Goal: Feedback & Contribution: Contribute content

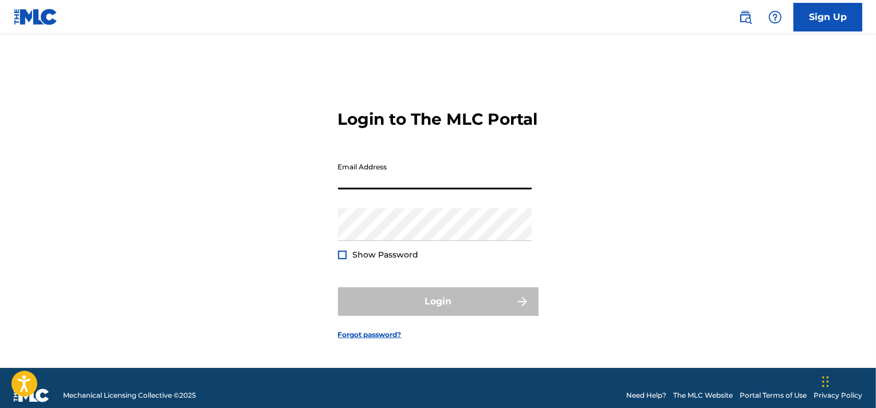
click at [424, 186] on input "Email Address" at bounding box center [435, 173] width 194 height 33
type input "[EMAIL_ADDRESS][DOMAIN_NAME]"
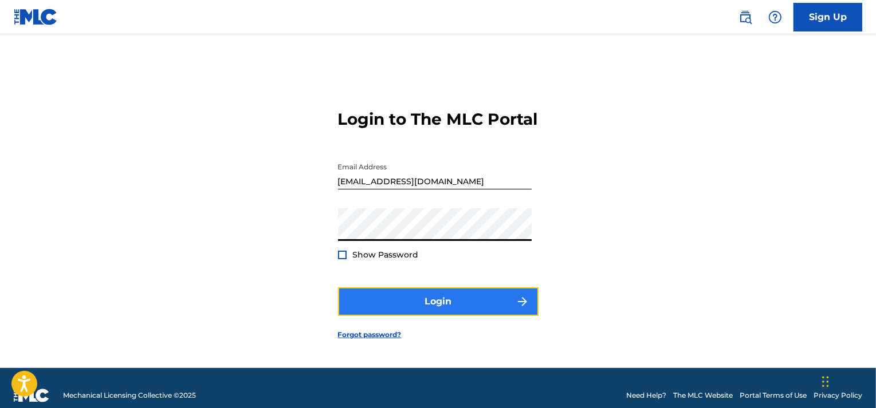
click at [417, 305] on button "Login" at bounding box center [438, 302] width 200 height 29
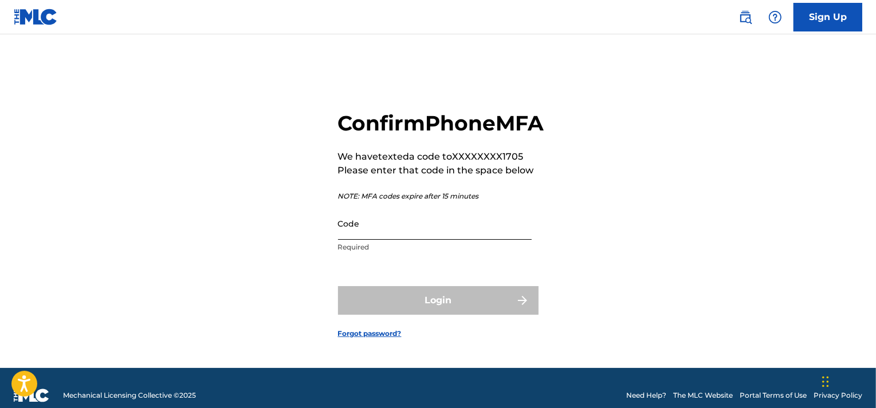
click at [408, 240] on input "Code" at bounding box center [435, 223] width 194 height 33
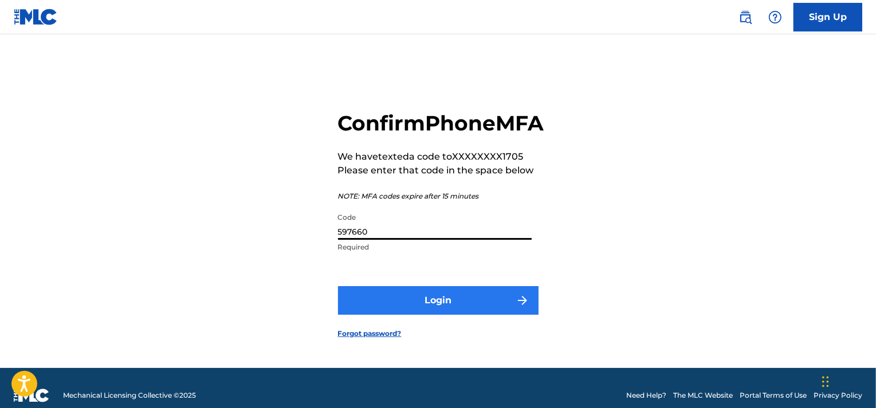
type input "597660"
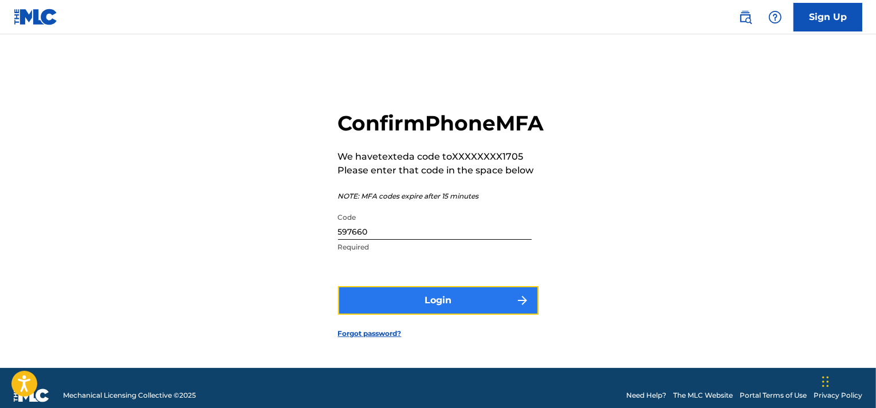
click at [441, 307] on button "Login" at bounding box center [438, 300] width 200 height 29
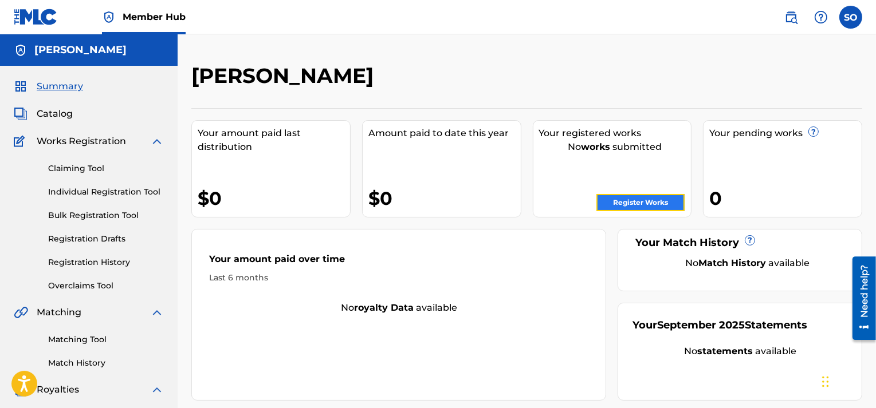
click at [623, 202] on link "Register Works" at bounding box center [640, 202] width 88 height 17
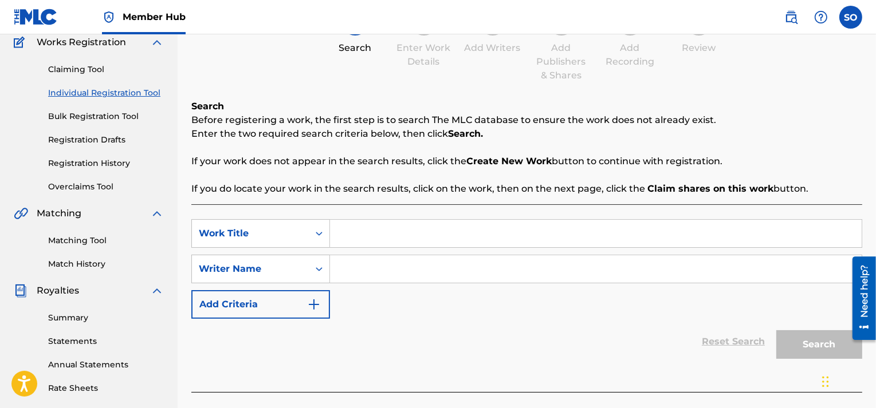
scroll to position [115, 0]
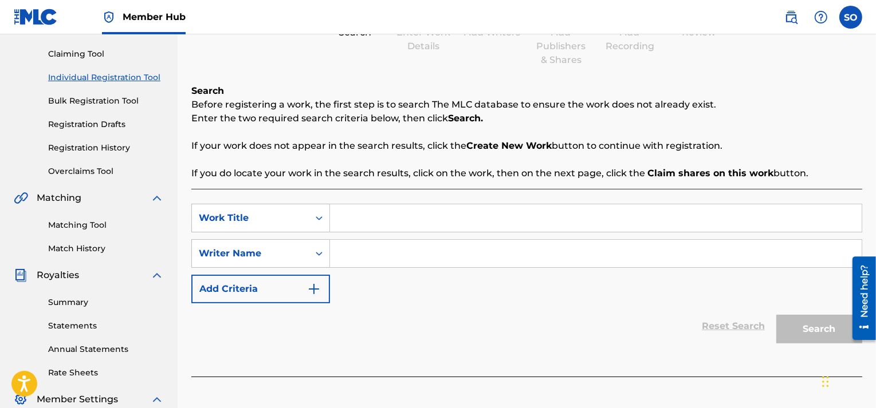
click at [361, 176] on p "If you do locate your work in the search results, click on the work, then on th…" at bounding box center [526, 174] width 671 height 14
click at [361, 174] on p "If you do locate your work in the search results, click on the work, then on th…" at bounding box center [526, 174] width 671 height 14
click at [365, 218] on input "Search Form" at bounding box center [596, 217] width 532 height 27
type input "Gorgeous"
click at [343, 247] on input "Search Form" at bounding box center [596, 253] width 532 height 27
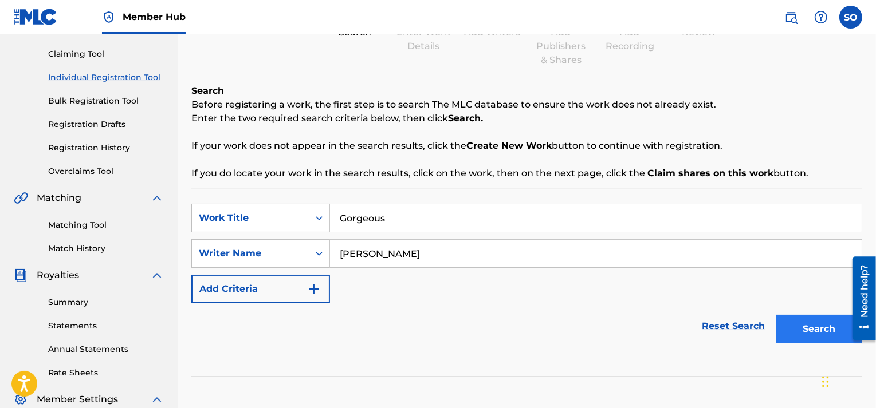
type input "[PERSON_NAME]"
click at [813, 323] on button "Search" at bounding box center [819, 329] width 86 height 29
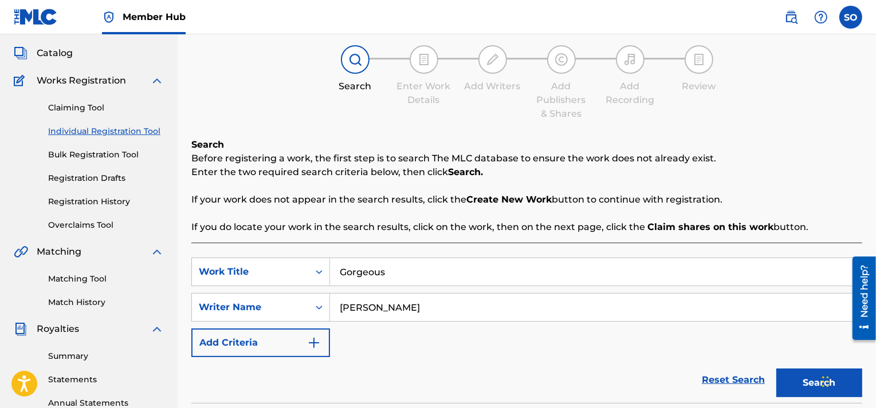
scroll to position [57, 0]
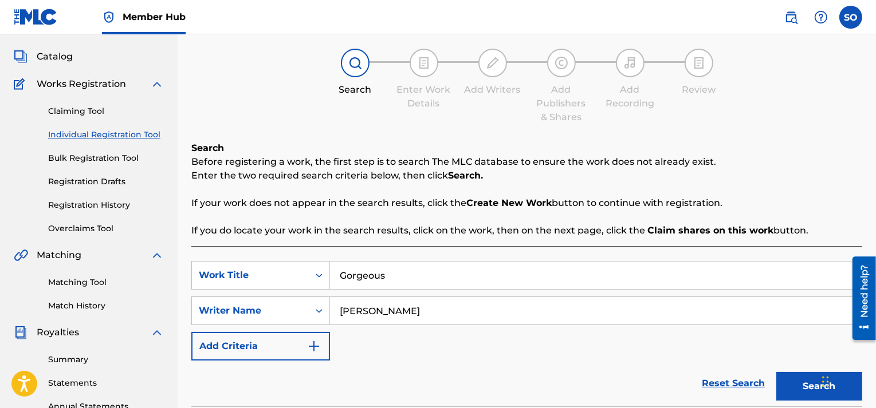
click at [503, 202] on strong "Create New Work" at bounding box center [508, 203] width 85 height 11
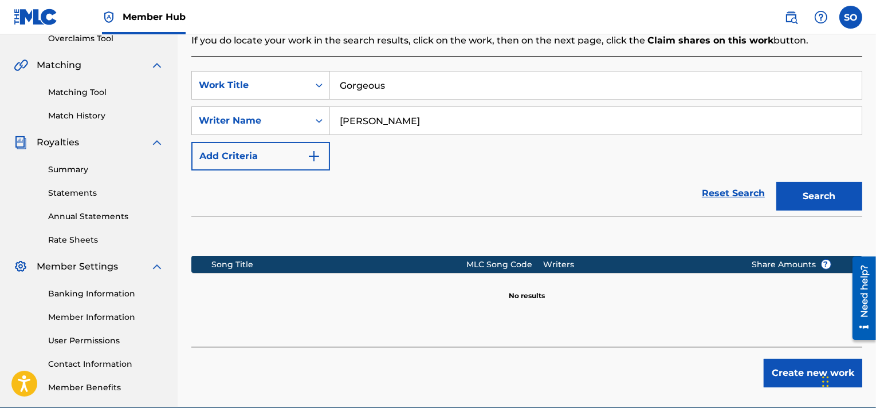
scroll to position [244, 0]
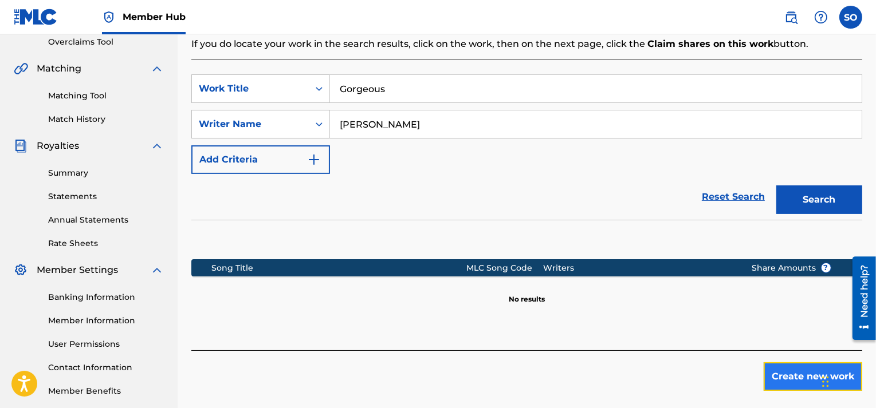
click at [817, 377] on button "Create new work" at bounding box center [813, 377] width 99 height 29
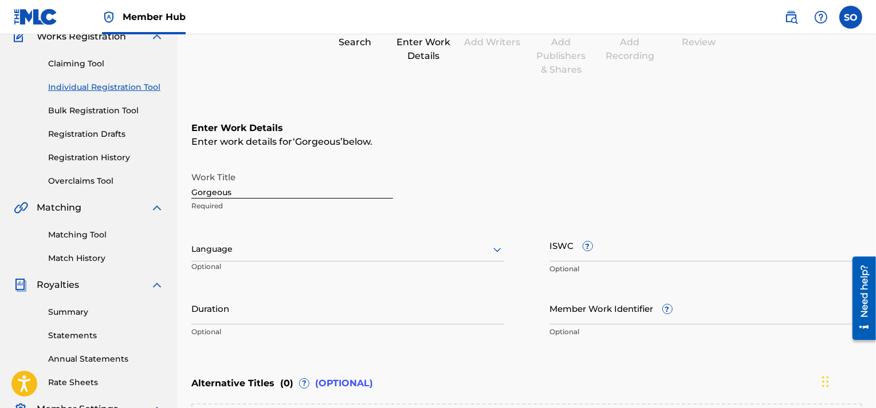
scroll to position [115, 0]
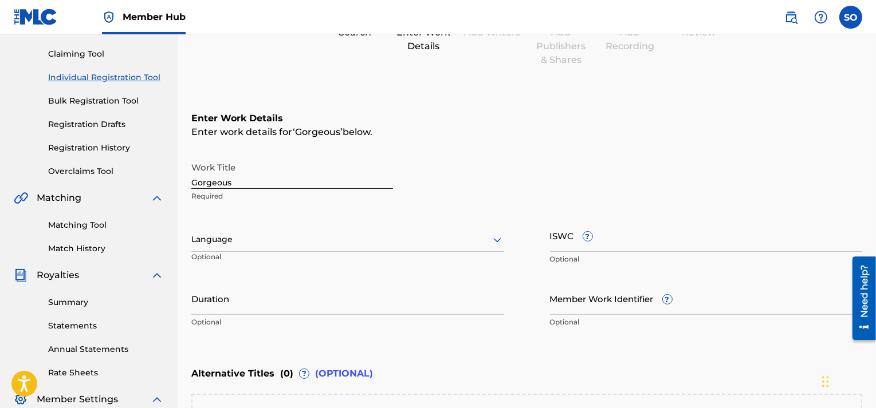
click at [274, 184] on input "Gorgeous" at bounding box center [292, 172] width 202 height 33
click at [595, 238] on input "ISWC ?" at bounding box center [706, 235] width 313 height 33
paste input "T-332.674.138-8"
type input "T-332.674.138-8"
click at [289, 246] on div at bounding box center [347, 240] width 313 height 14
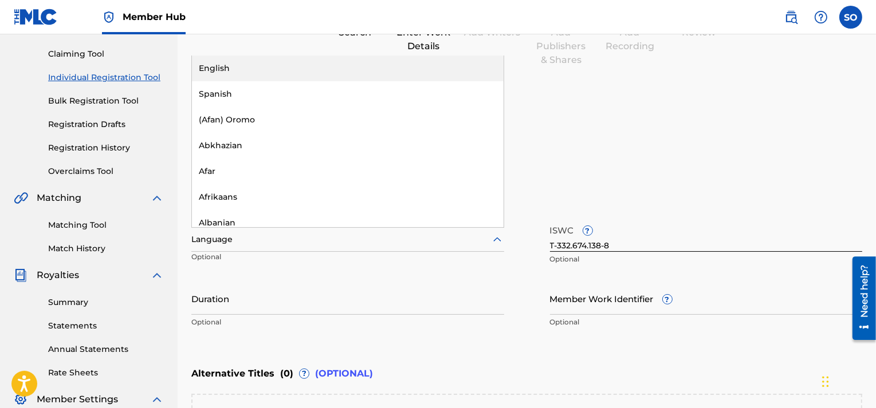
click at [288, 72] on div "English" at bounding box center [348, 69] width 312 height 26
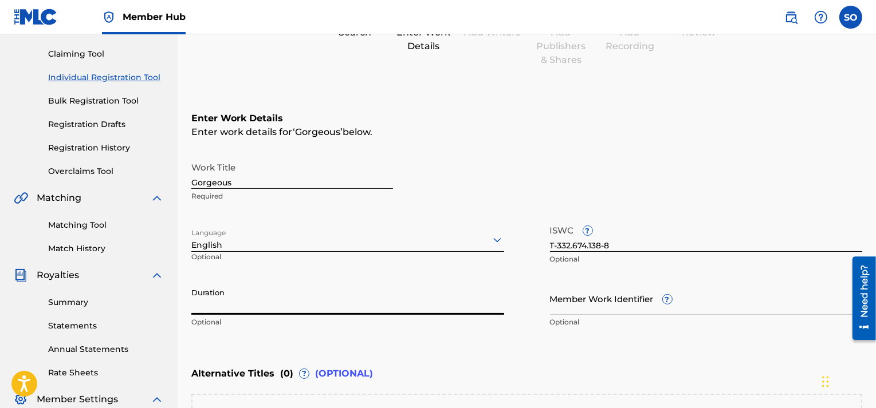
click at [284, 308] on input "Duration" at bounding box center [347, 298] width 313 height 33
click at [192, 309] on input "3:58" at bounding box center [347, 298] width 313 height 33
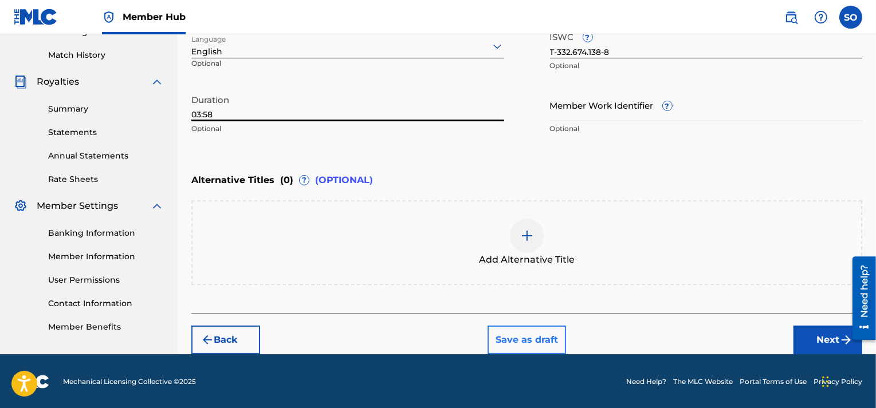
scroll to position [309, 0]
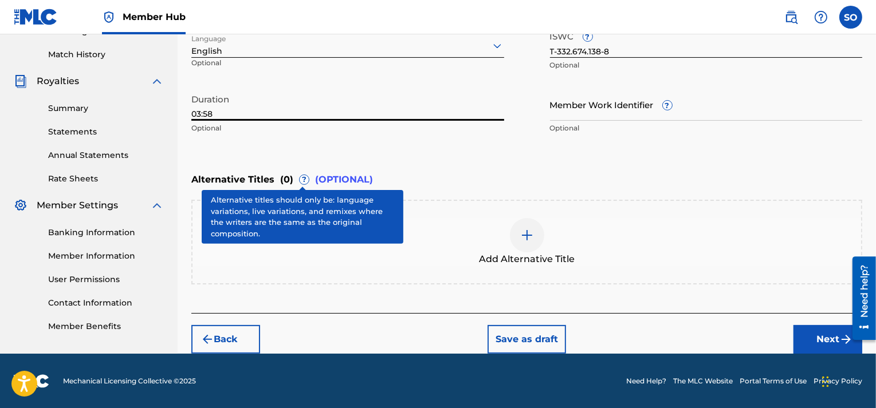
type input "03:58"
click at [301, 180] on span "?" at bounding box center [304, 179] width 9 height 9
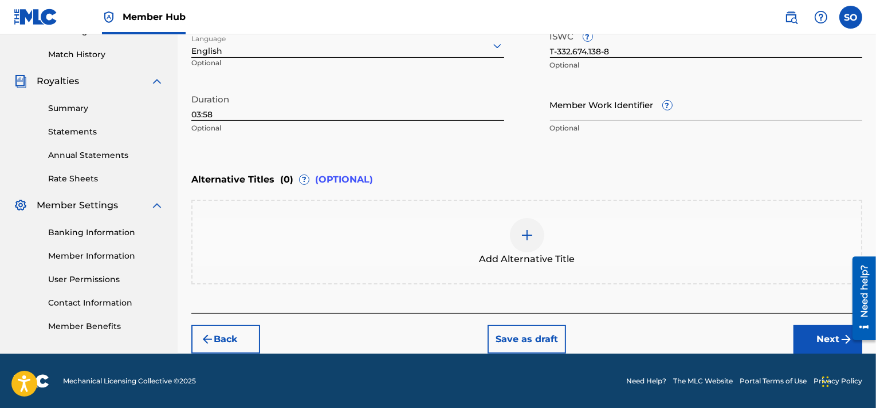
click at [330, 157] on div "Enter Work Details Enter work details for ‘ Gorgeous ’ below. Work Title Gorgeo…" at bounding box center [526, 28] width 671 height 277
click at [808, 328] on button "Next" at bounding box center [827, 339] width 69 height 29
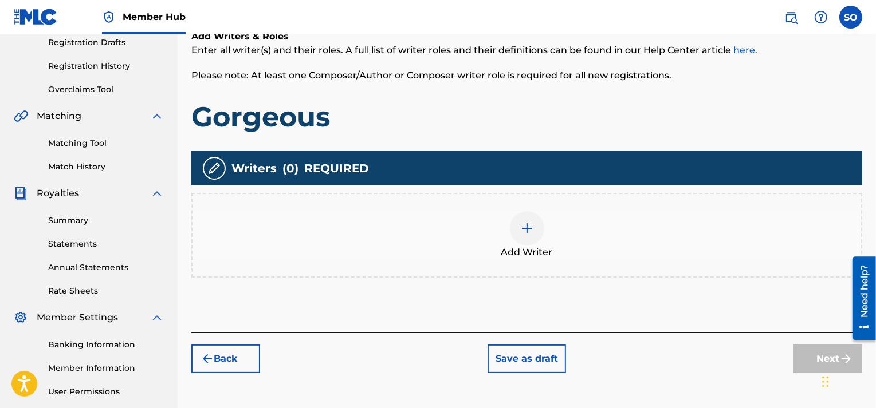
scroll to position [223, 0]
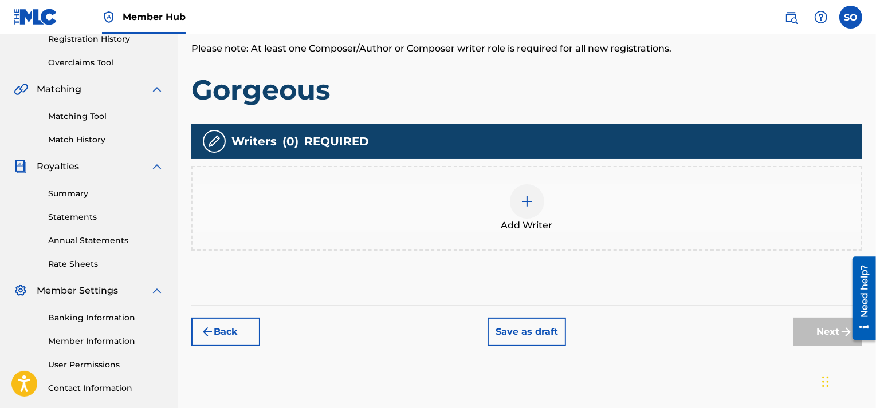
click at [532, 196] on img at bounding box center [527, 202] width 14 height 14
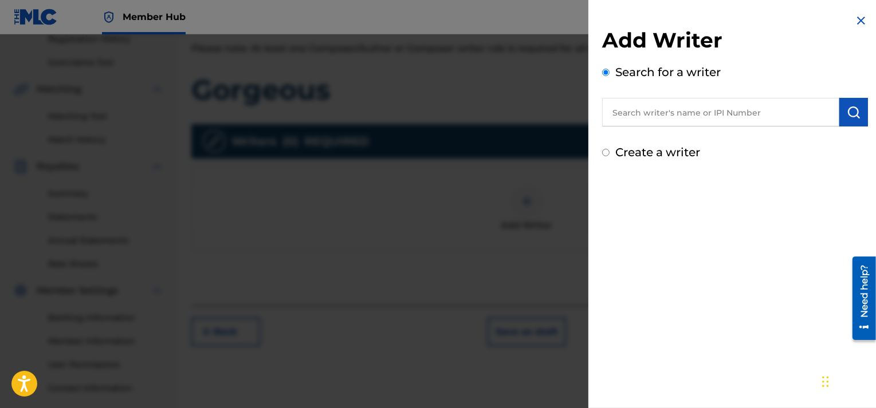
click at [643, 112] on input "text" at bounding box center [720, 112] width 237 height 29
paste input "01132842874"
type input "01132842874"
click at [853, 110] on img "submit" at bounding box center [854, 112] width 14 height 14
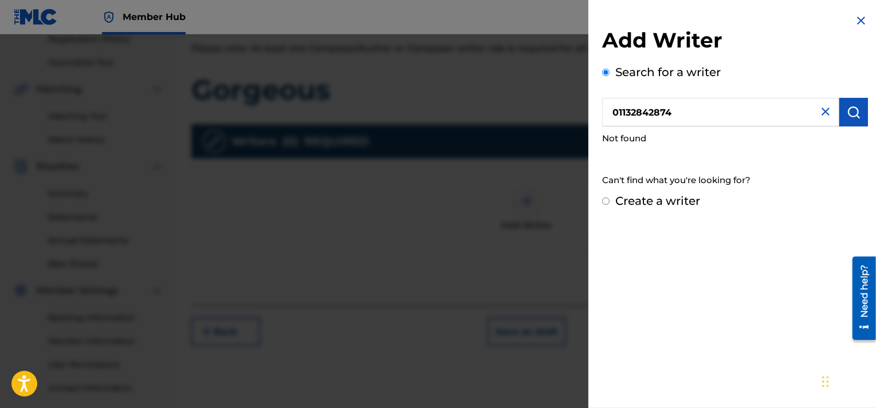
click at [664, 203] on label "Create a writer" at bounding box center [657, 201] width 85 height 14
radio input "true"
click at [609, 203] on input "Create a writer" at bounding box center [605, 201] width 7 height 7
radio input "false"
radio input "true"
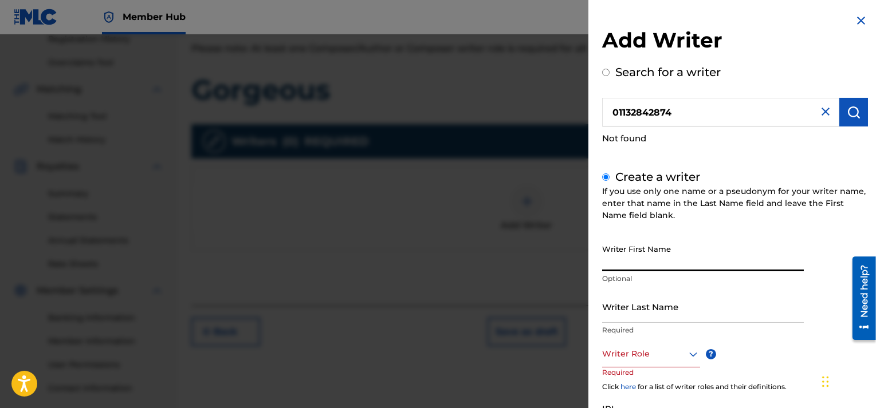
click at [644, 255] on input "Writer First Name" at bounding box center [703, 255] width 202 height 33
type input "[PERSON_NAME]"
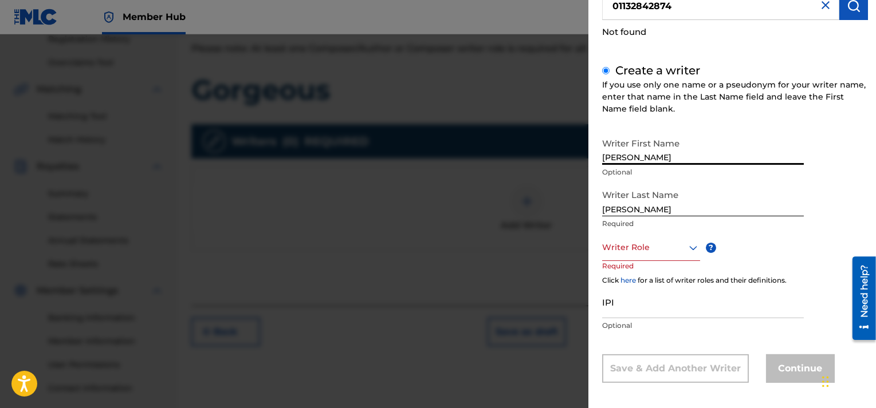
scroll to position [112, 0]
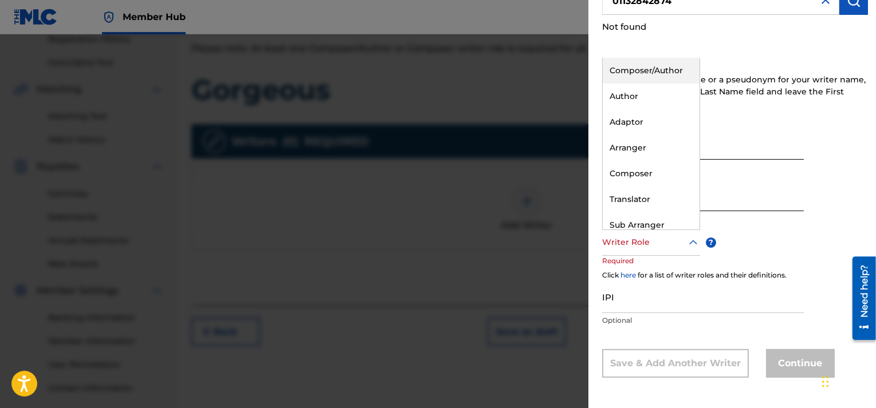
click at [694, 242] on icon at bounding box center [693, 243] width 14 height 14
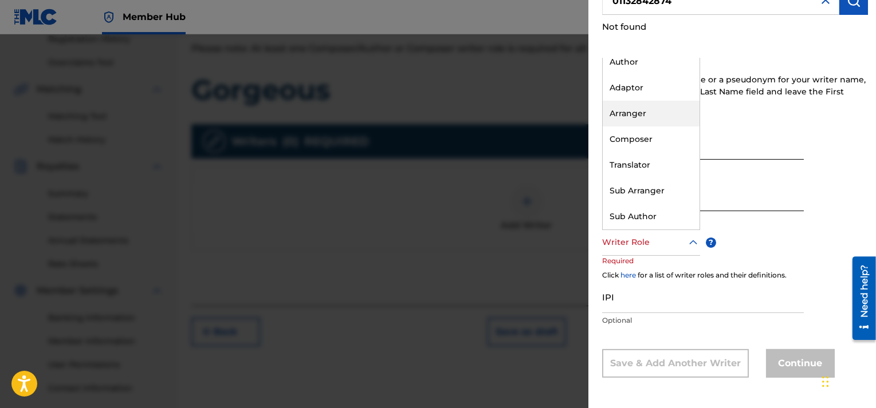
scroll to position [0, 0]
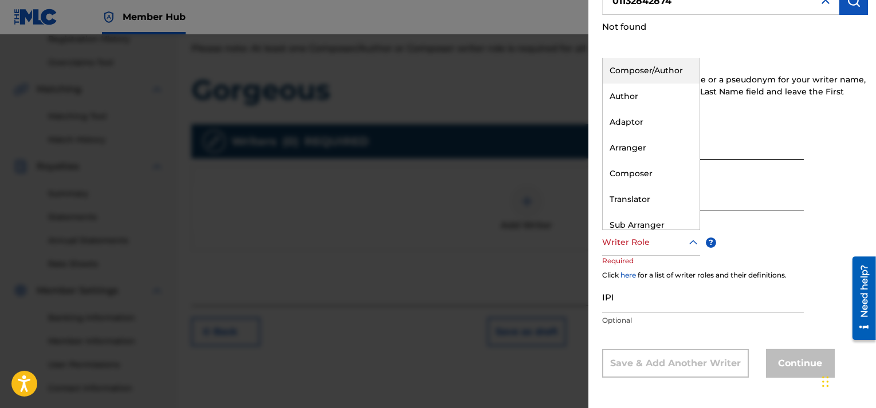
click at [665, 67] on div "Composer/Author" at bounding box center [651, 71] width 97 height 26
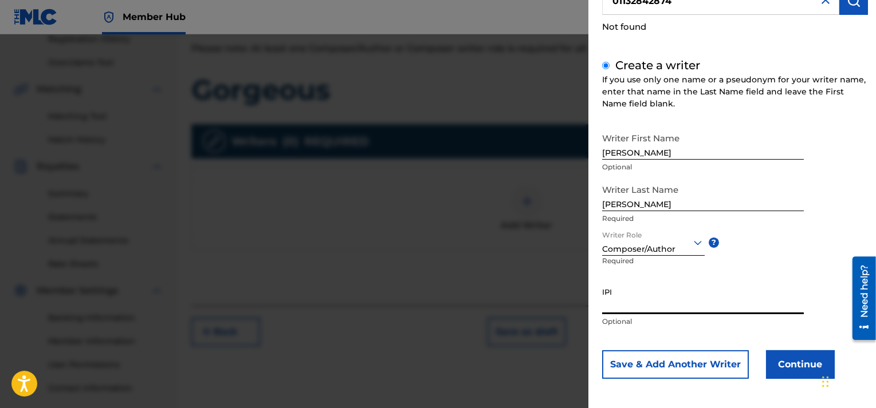
click at [623, 305] on input "IPI" at bounding box center [703, 298] width 202 height 33
paste input "01132842874"
click at [666, 297] on input "01132842874" at bounding box center [703, 298] width 202 height 33
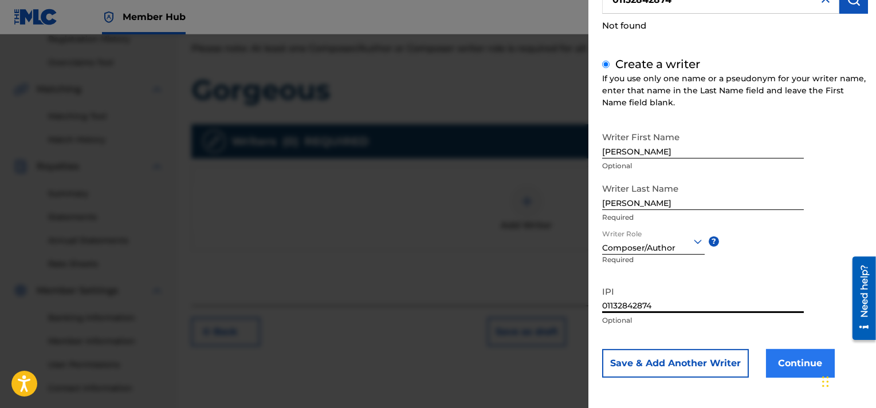
type input "01132842874"
click at [792, 359] on button "Continue" at bounding box center [800, 363] width 69 height 29
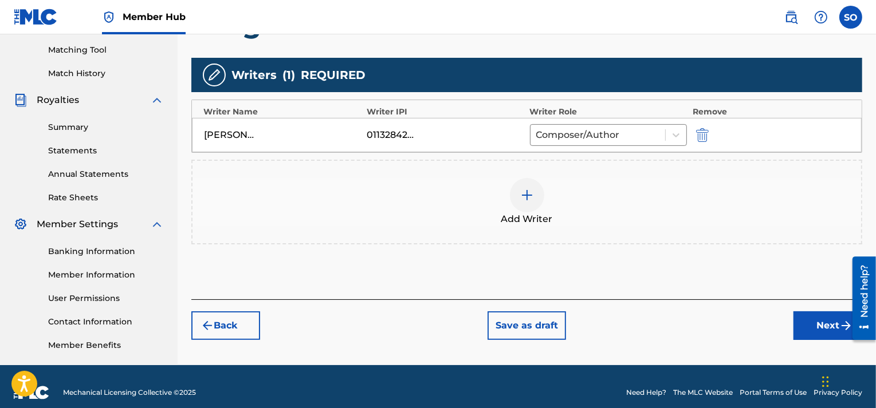
scroll to position [301, 0]
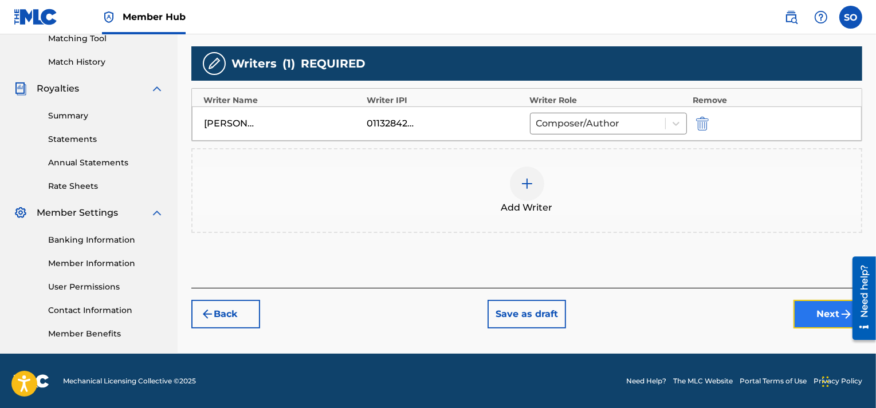
click at [815, 313] on button "Next" at bounding box center [827, 314] width 69 height 29
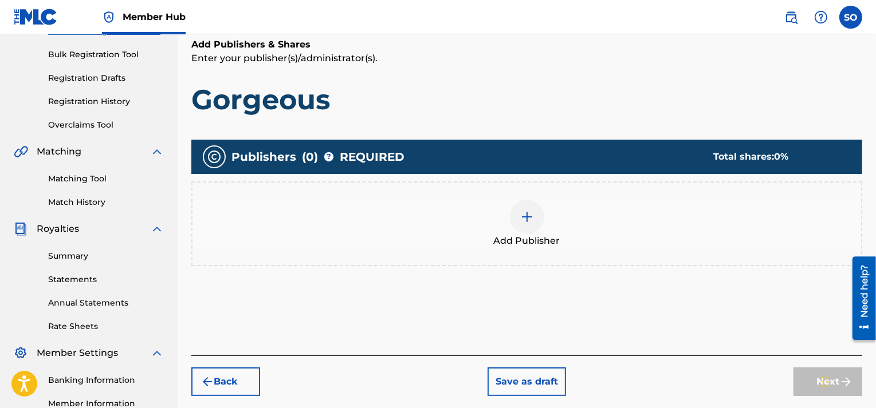
scroll to position [166, 0]
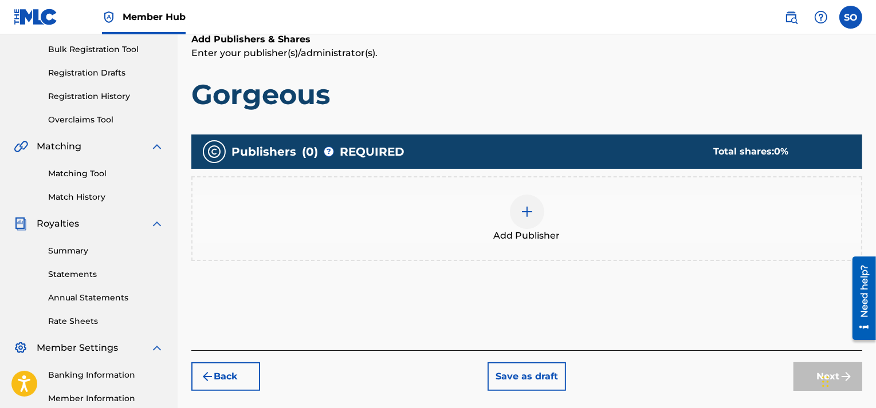
click at [528, 207] on img at bounding box center [527, 212] width 14 height 14
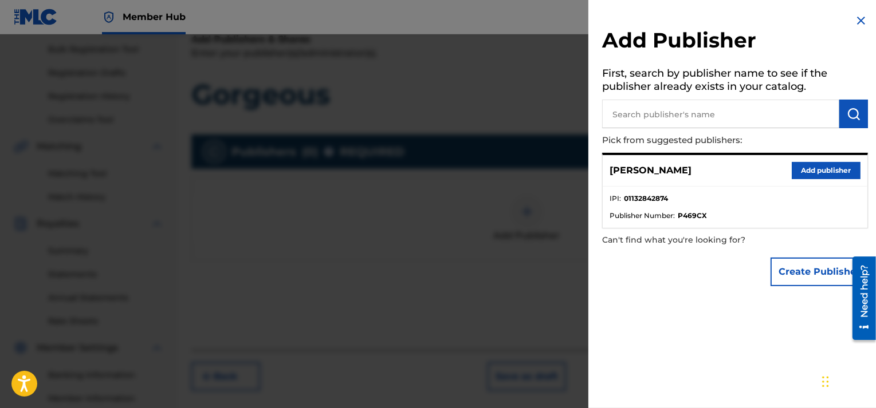
click at [662, 211] on span "Publisher Number :" at bounding box center [641, 216] width 65 height 10
click at [656, 196] on strong "01132842874" at bounding box center [646, 199] width 44 height 10
click at [666, 214] on span "Publisher Number :" at bounding box center [641, 216] width 65 height 10
click at [787, 269] on button "Create Publisher" at bounding box center [818, 272] width 97 height 29
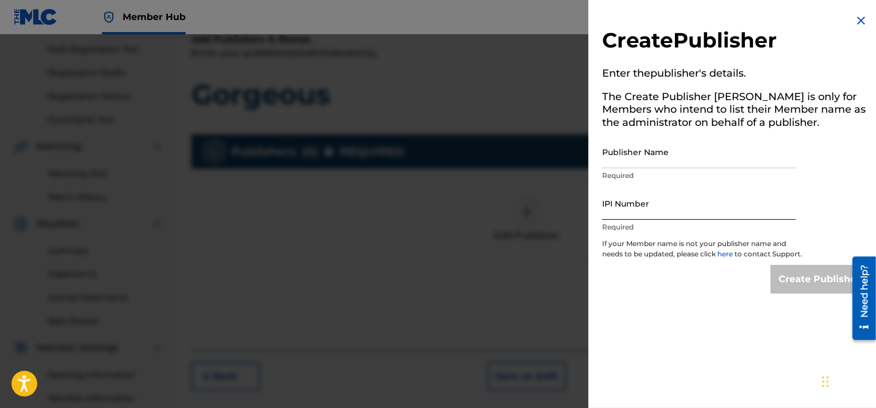
click at [633, 204] on input "IPI Number" at bounding box center [699, 203] width 194 height 33
paste input "01132843087"
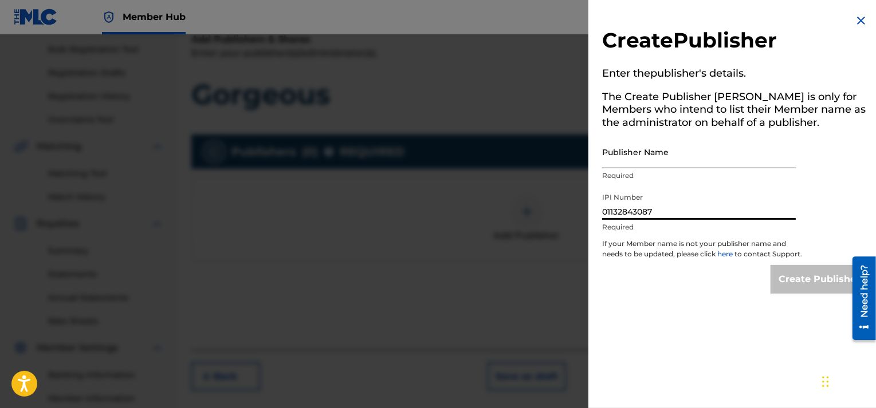
type input "01132843087"
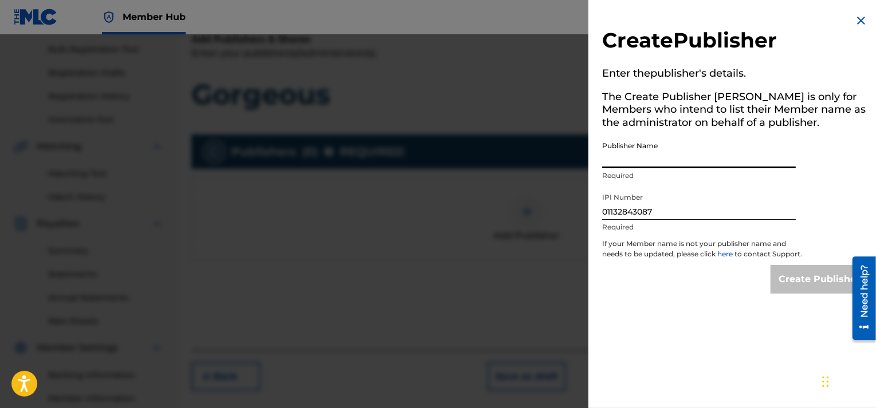
click at [647, 154] on input "Publisher Name" at bounding box center [699, 152] width 194 height 33
type input "Molten Architecture Music"
click at [796, 284] on input "Create Publisher" at bounding box center [818, 279] width 97 height 29
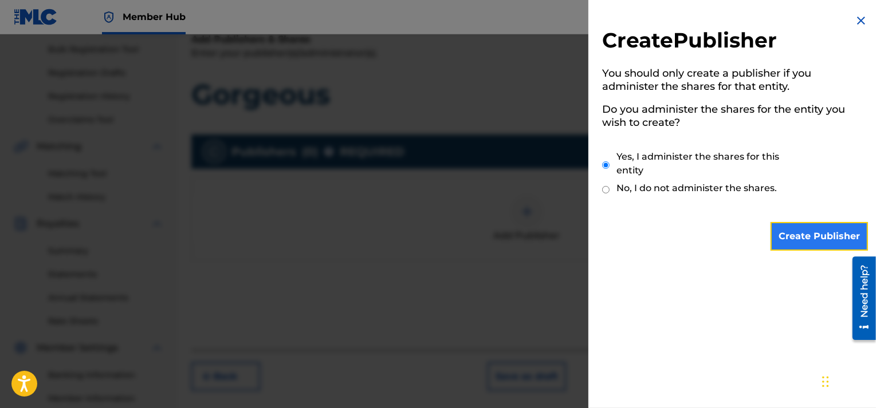
click at [806, 238] on input "Create Publisher" at bounding box center [818, 236] width 97 height 29
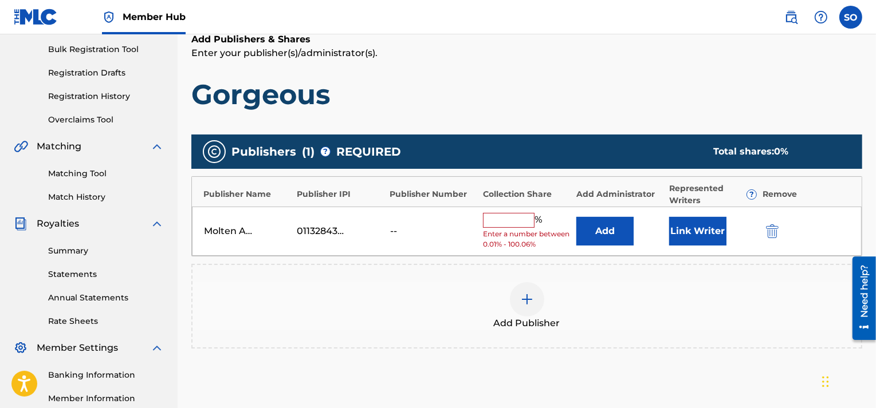
click at [506, 219] on input "text" at bounding box center [509, 220] width 52 height 15
click at [777, 230] on img "submit" at bounding box center [772, 232] width 13 height 14
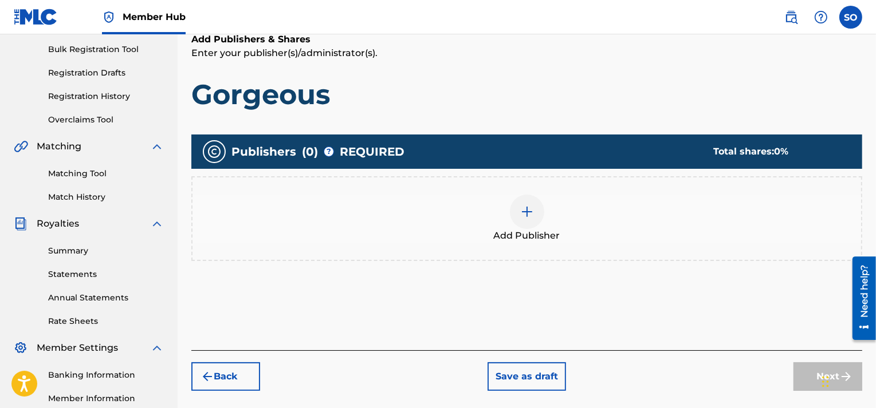
click at [384, 153] on span "REQUIRED" at bounding box center [372, 151] width 65 height 17
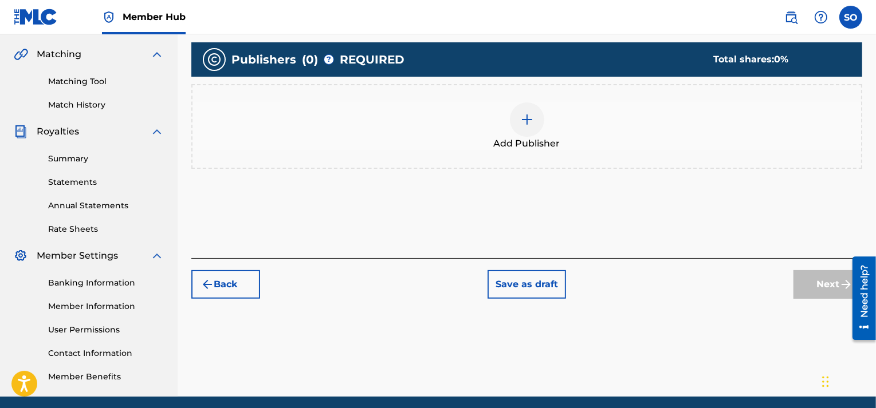
scroll to position [301, 0]
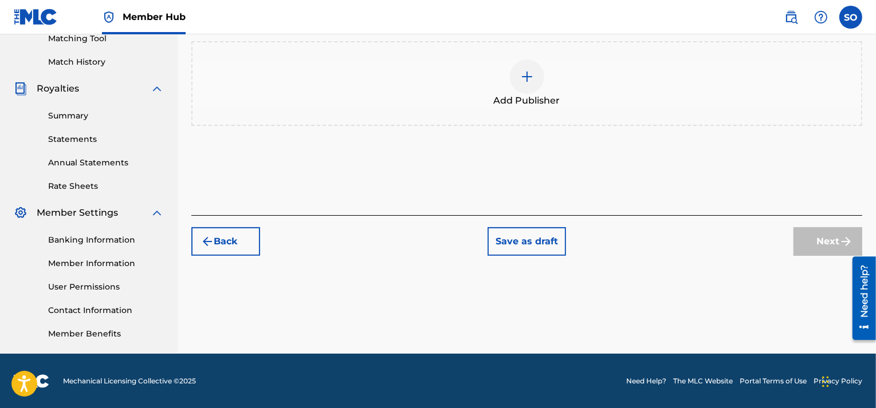
click at [814, 246] on div "Next" at bounding box center [827, 241] width 69 height 29
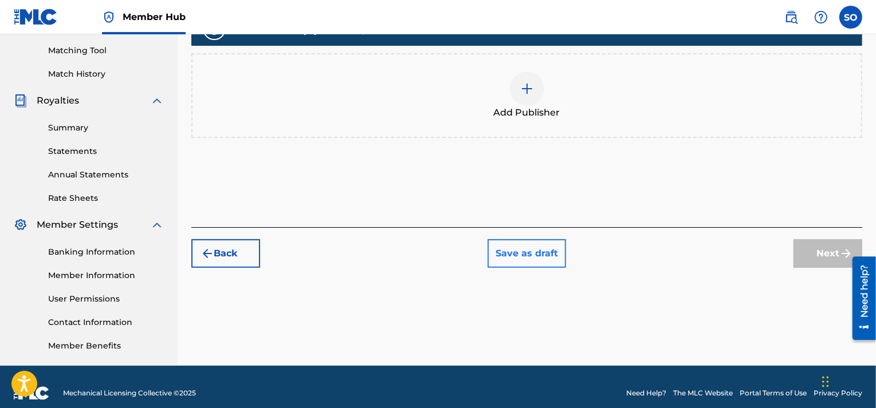
scroll to position [129, 0]
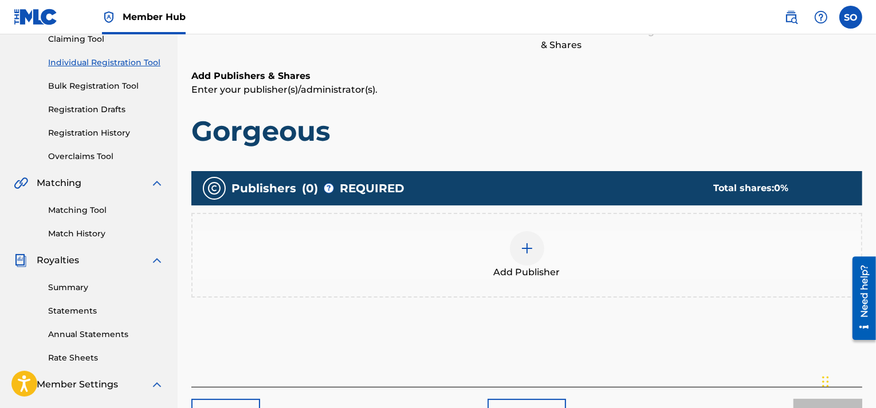
click at [522, 245] on img at bounding box center [527, 249] width 14 height 14
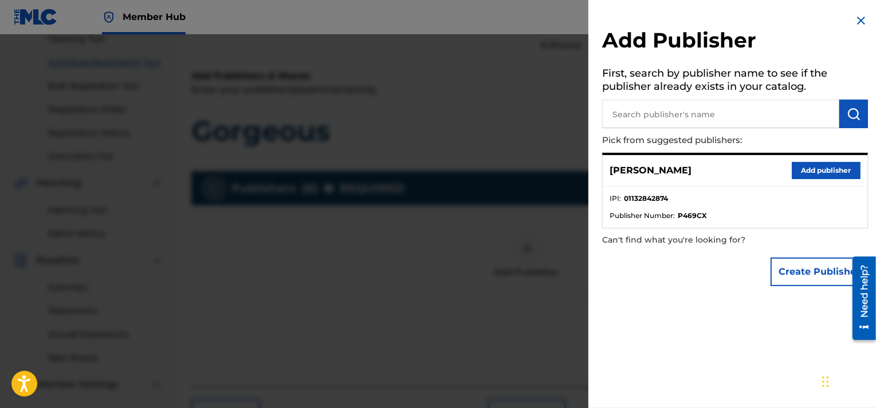
click at [657, 200] on strong "01132842874" at bounding box center [646, 199] width 44 height 10
click at [836, 170] on button "Add publisher" at bounding box center [826, 170] width 69 height 17
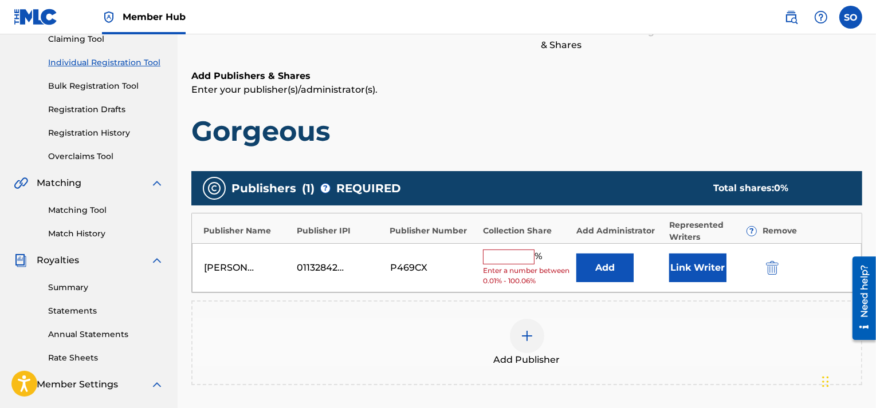
click at [505, 253] on input "text" at bounding box center [509, 257] width 52 height 15
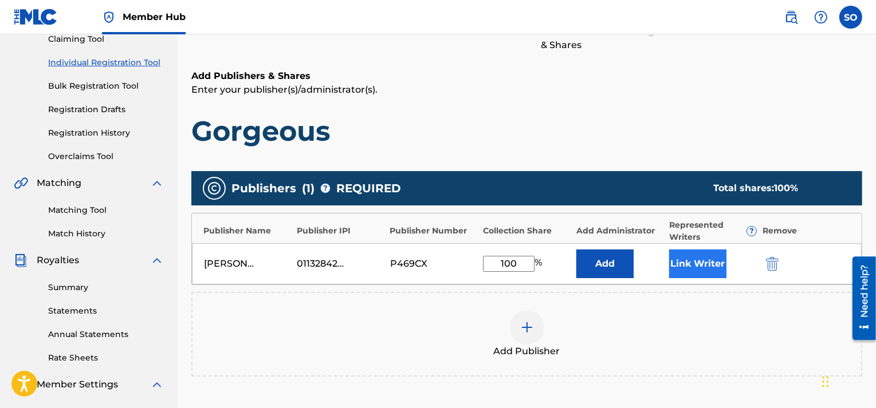
type input "100"
click at [691, 258] on button "Link Writer" at bounding box center [697, 264] width 57 height 29
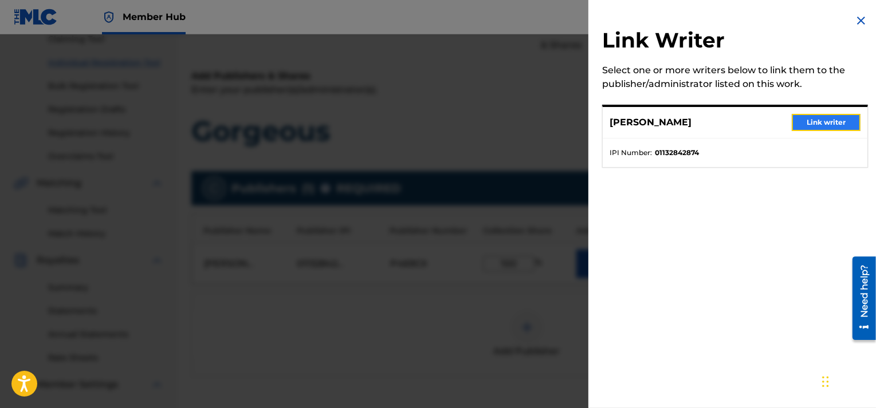
click at [842, 125] on button "Link writer" at bounding box center [826, 122] width 69 height 17
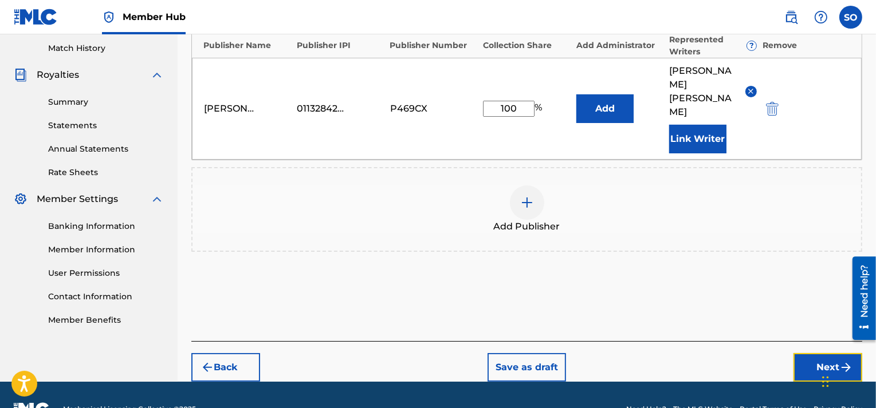
click at [817, 353] on button "Next" at bounding box center [827, 367] width 69 height 29
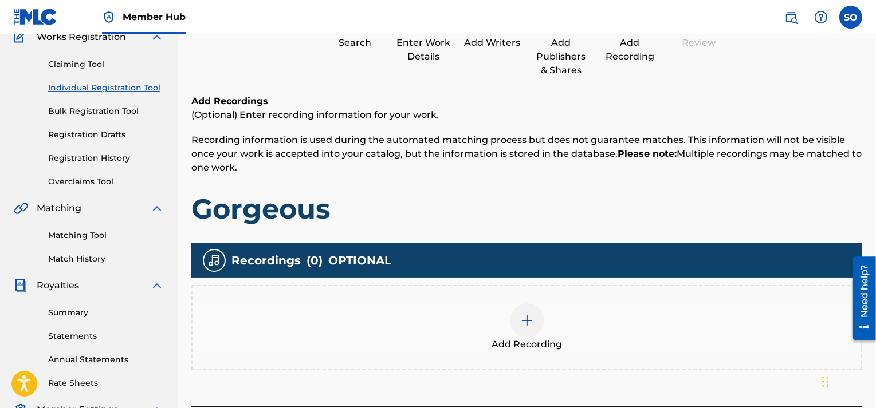
scroll to position [223, 0]
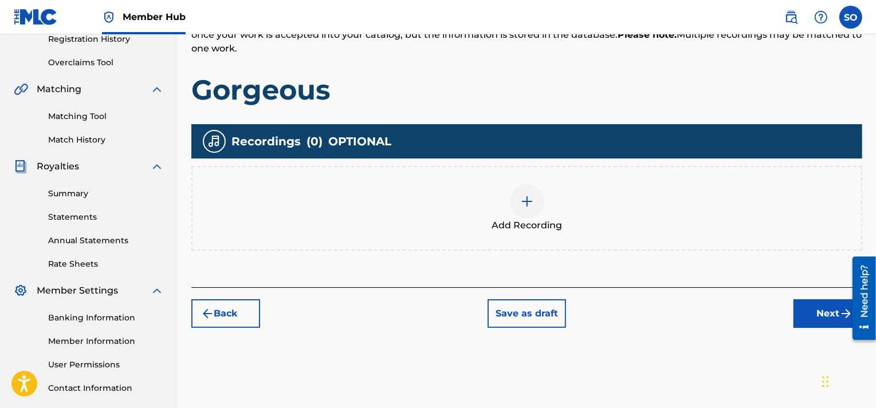
click at [531, 205] on img at bounding box center [527, 202] width 14 height 14
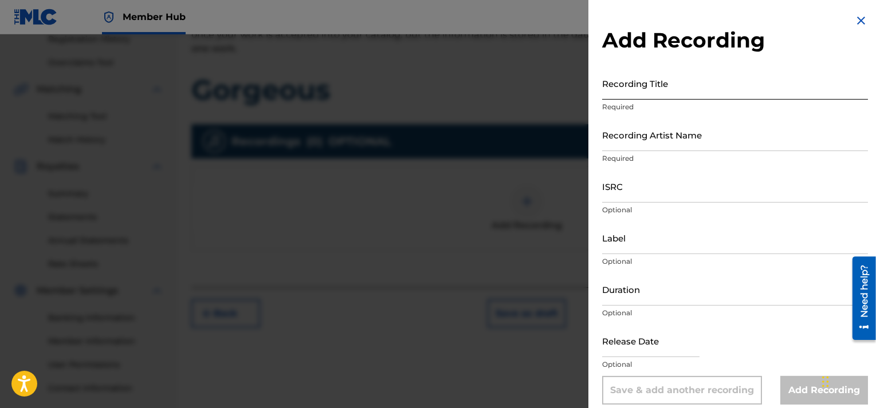
click at [655, 87] on input "Recording Title" at bounding box center [735, 83] width 266 height 33
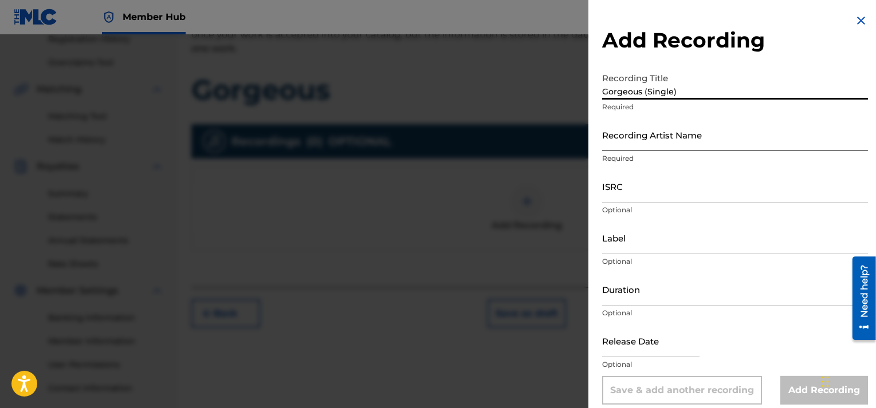
type input "Gorgeous (Single)"
click at [652, 143] on input "Recording Artist Name" at bounding box center [735, 135] width 266 height 33
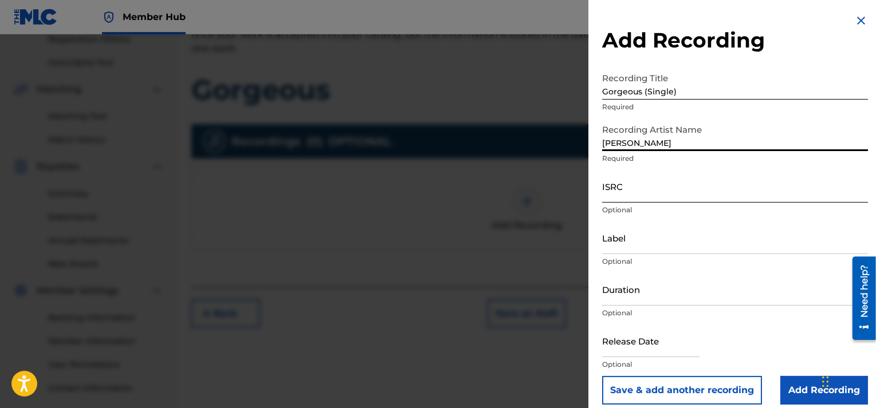
type input "[PERSON_NAME]"
click at [636, 192] on input "ISRC" at bounding box center [735, 186] width 266 height 33
paste input "QZPLS2564793"
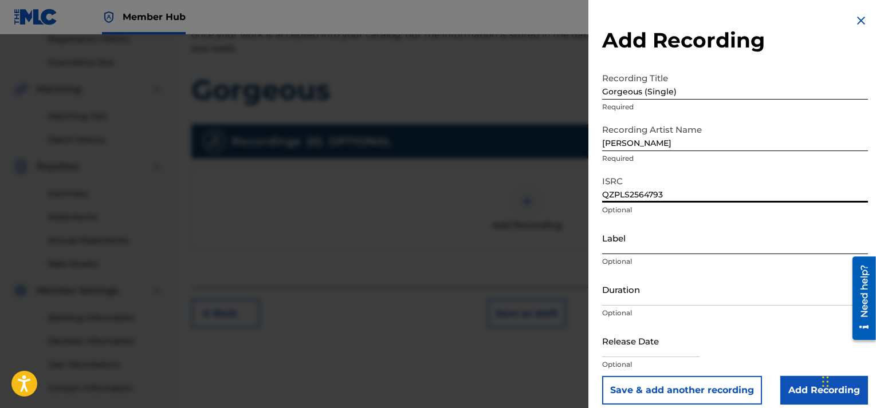
type input "QZPLS2564793"
click at [647, 242] on input "Label" at bounding box center [735, 238] width 266 height 33
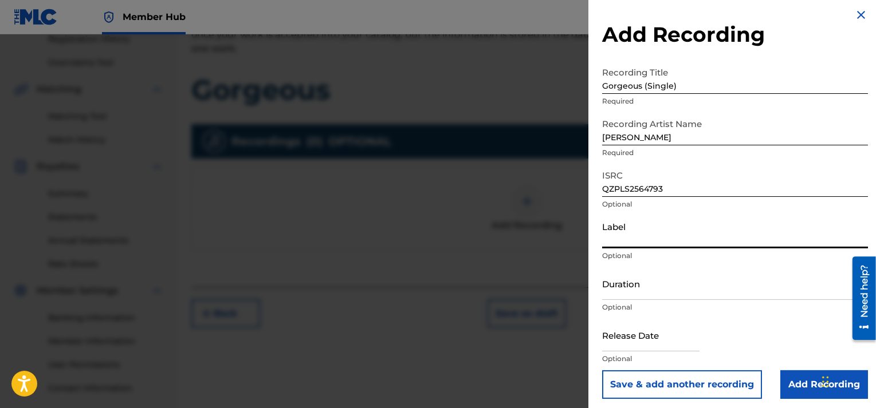
scroll to position [10, 0]
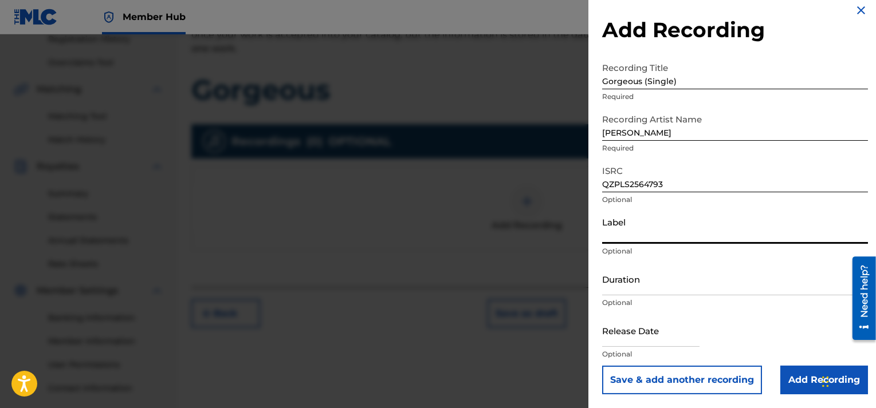
type input "Molten Architecture Music"
click at [650, 281] on input "Duration" at bounding box center [735, 279] width 266 height 33
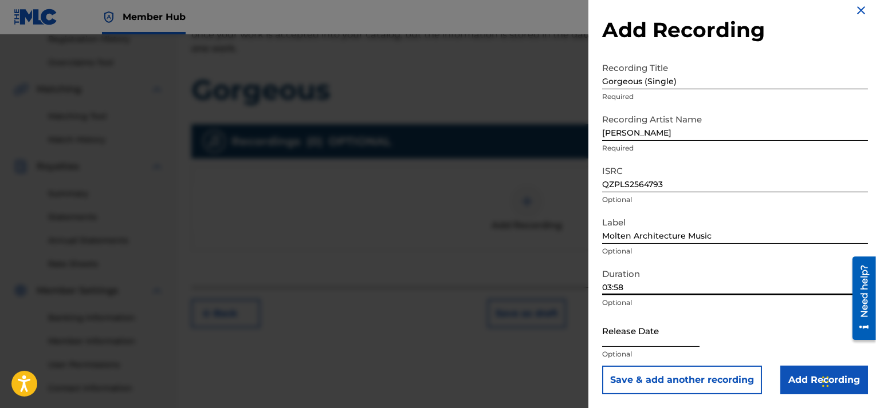
type input "03:58"
click at [625, 333] on input "text" at bounding box center [650, 330] width 97 height 33
select select "8"
select select "2025"
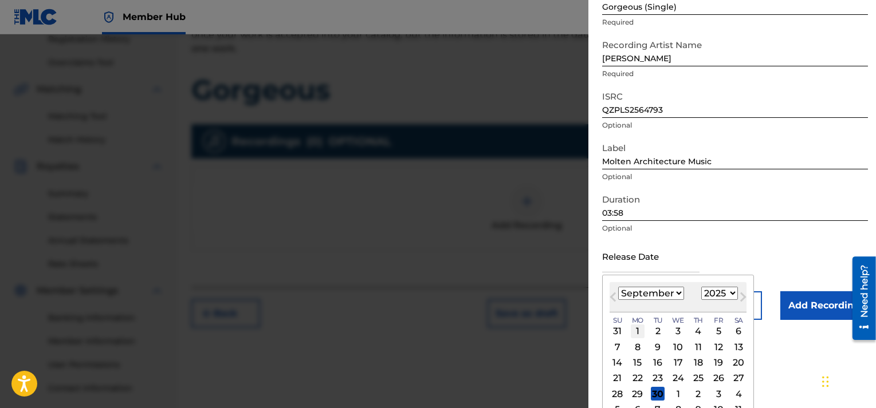
scroll to position [101, 0]
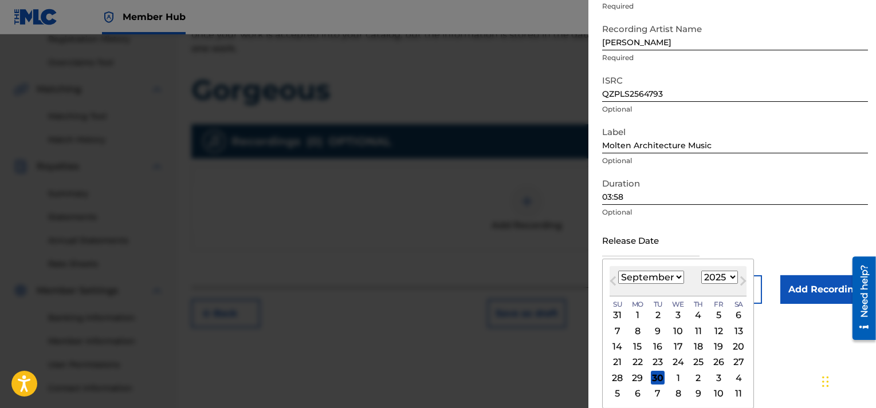
click at [675, 273] on select "January February March April May June July August September October November De…" at bounding box center [651, 277] width 66 height 13
select select "5"
click at [618, 271] on select "January February March April May June July August September October November De…" at bounding box center [651, 277] width 66 height 13
click at [617, 358] on div "22" at bounding box center [618, 363] width 14 height 14
type input "[DATE]"
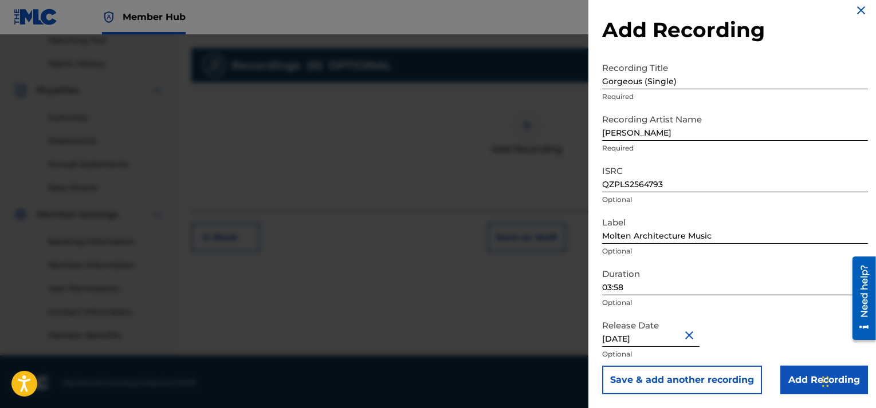
scroll to position [301, 0]
click at [796, 379] on input "Add Recording" at bounding box center [824, 380] width 88 height 29
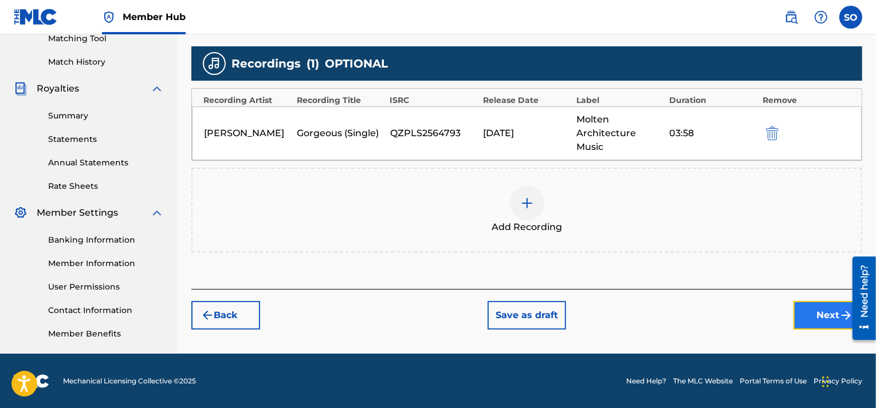
click at [806, 311] on button "Next" at bounding box center [827, 315] width 69 height 29
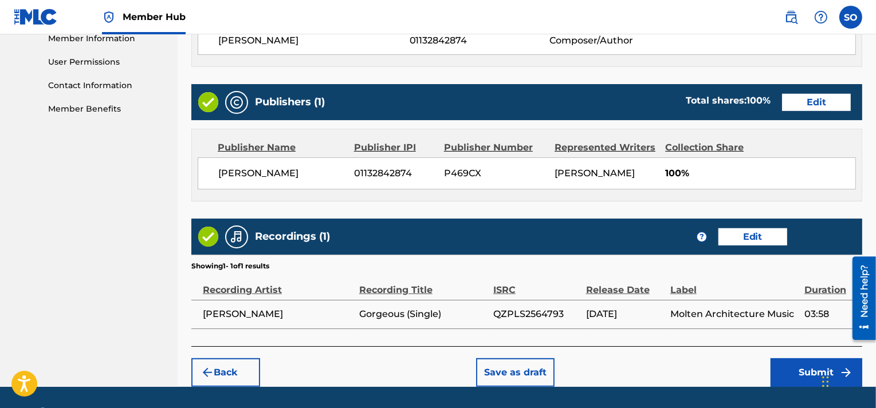
scroll to position [558, 0]
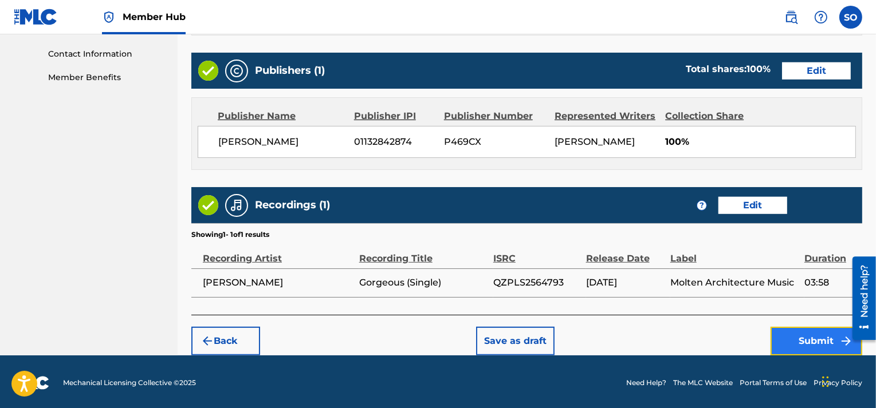
click at [789, 335] on button "Submit" at bounding box center [816, 341] width 92 height 29
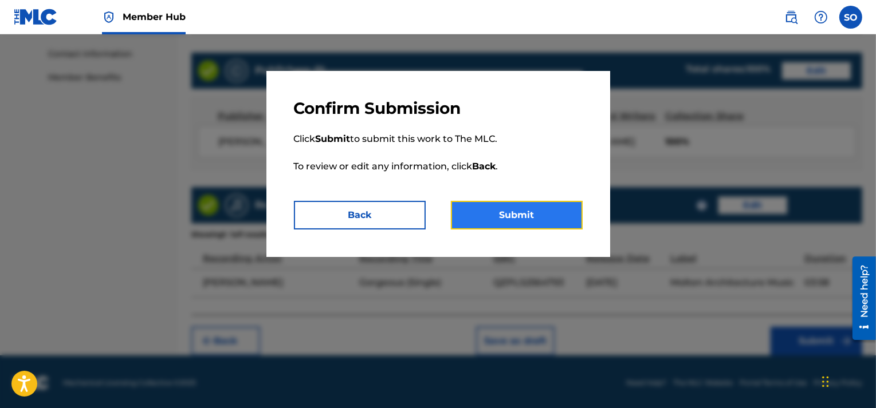
click at [518, 209] on button "Submit" at bounding box center [517, 215] width 132 height 29
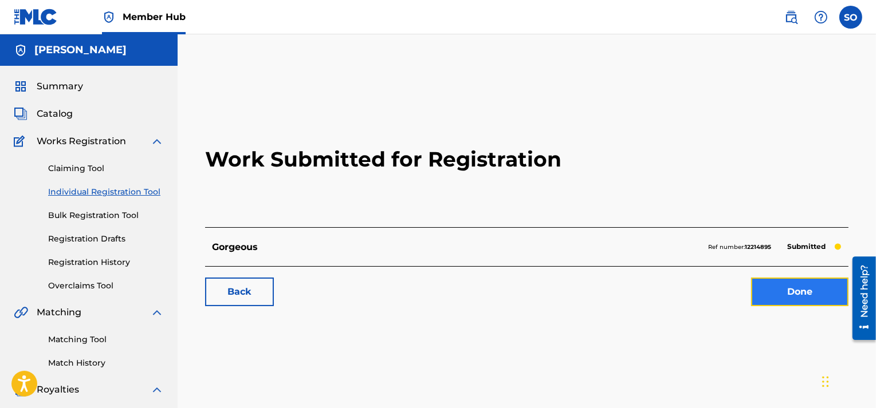
click at [809, 287] on link "Done" at bounding box center [799, 292] width 97 height 29
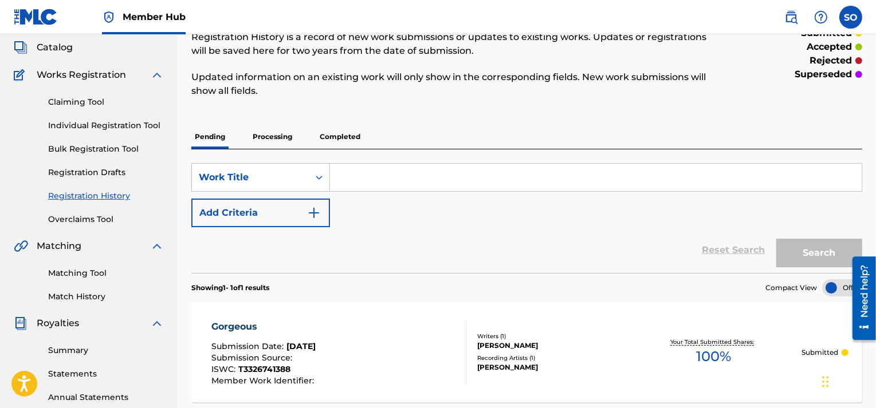
scroll to position [57, 0]
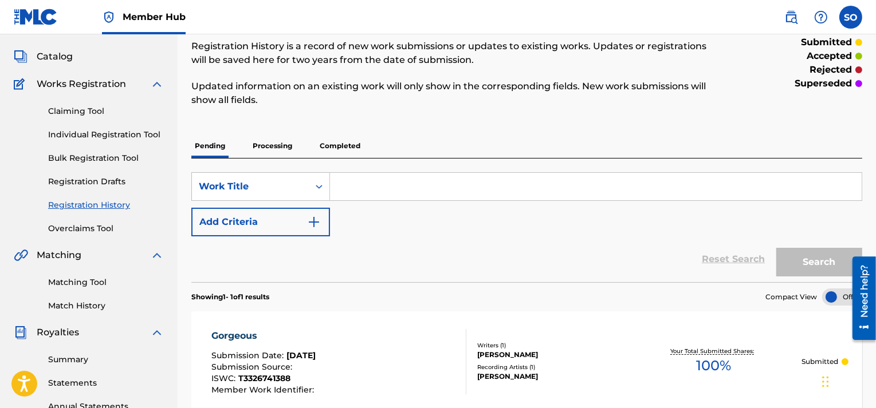
click at [365, 182] on input "Search Form" at bounding box center [596, 186] width 532 height 27
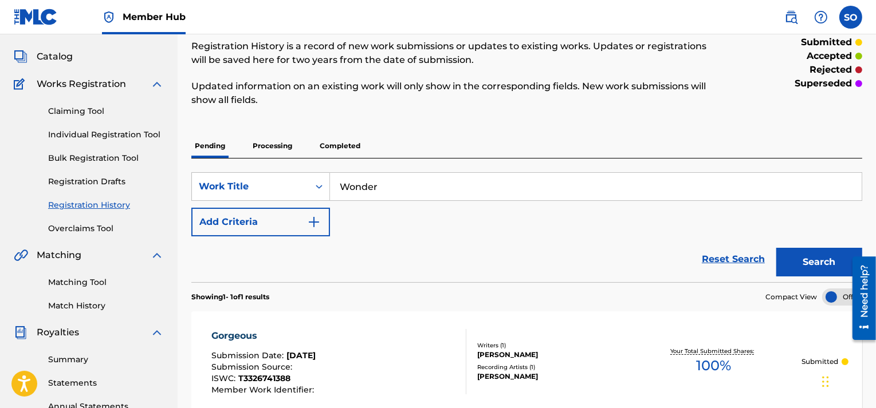
type input "Wonder"
click at [776, 248] on button "Search" at bounding box center [819, 262] width 86 height 29
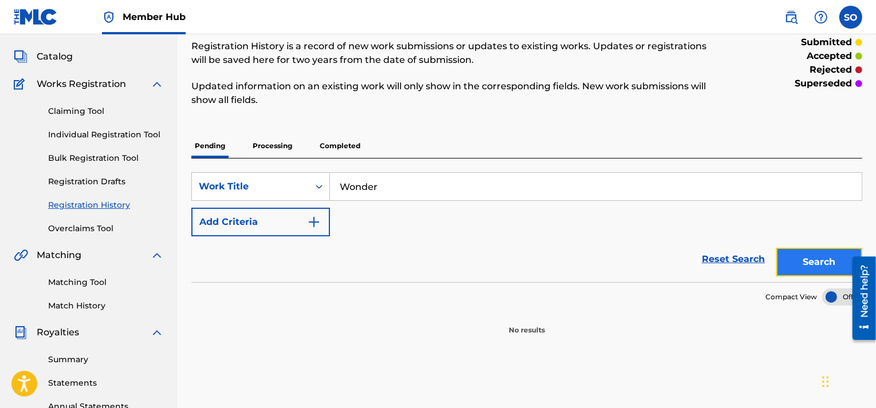
click at [796, 259] on button "Search" at bounding box center [819, 262] width 86 height 29
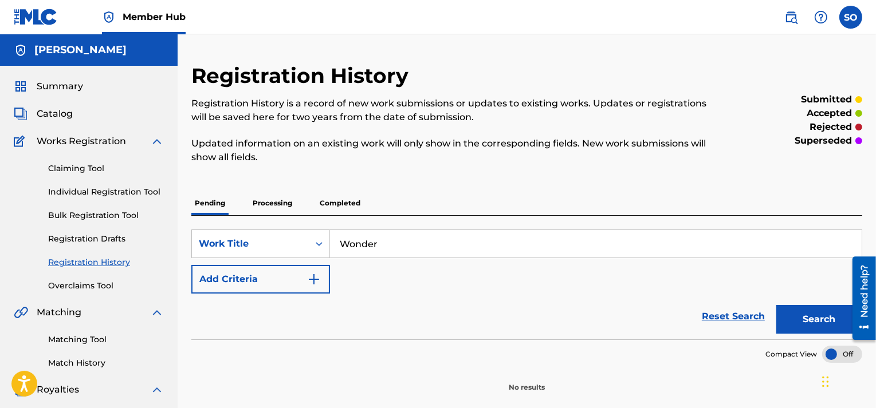
scroll to position [0, 0]
click at [95, 171] on link "Claiming Tool" at bounding box center [106, 169] width 116 height 12
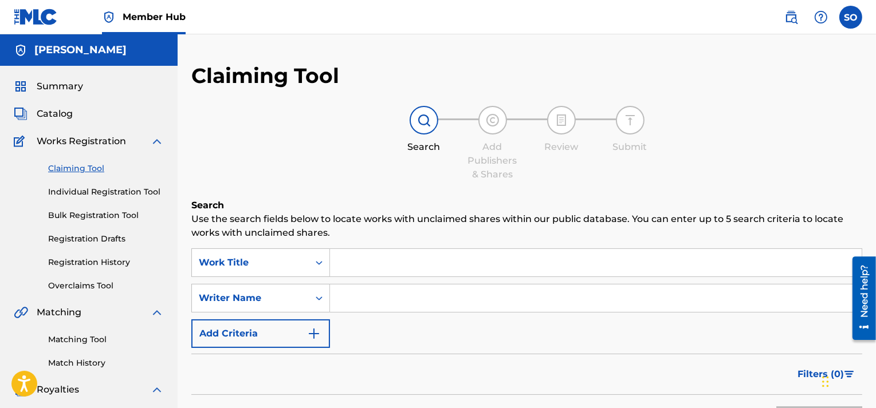
click at [348, 259] on input "Search Form" at bounding box center [596, 262] width 532 height 27
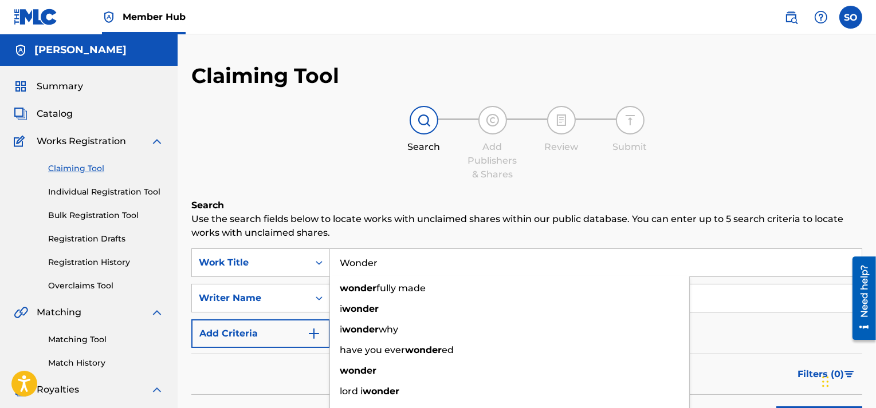
type input "Wonder"
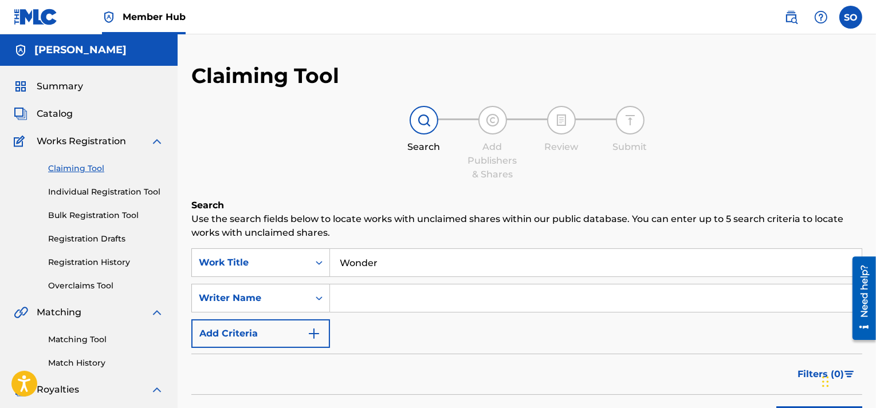
click at [379, 233] on p "Use the search fields below to locate works with unclaimed shares within our pu…" at bounding box center [526, 226] width 671 height 27
click at [369, 294] on input "Search Form" at bounding box center [596, 298] width 532 height 27
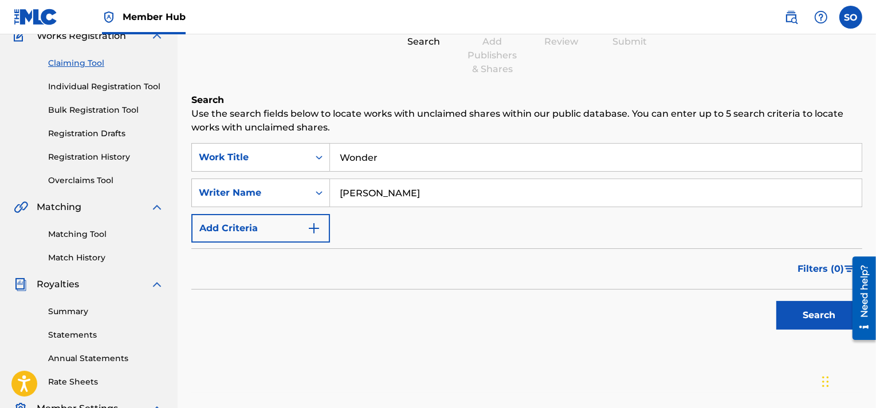
scroll to position [172, 0]
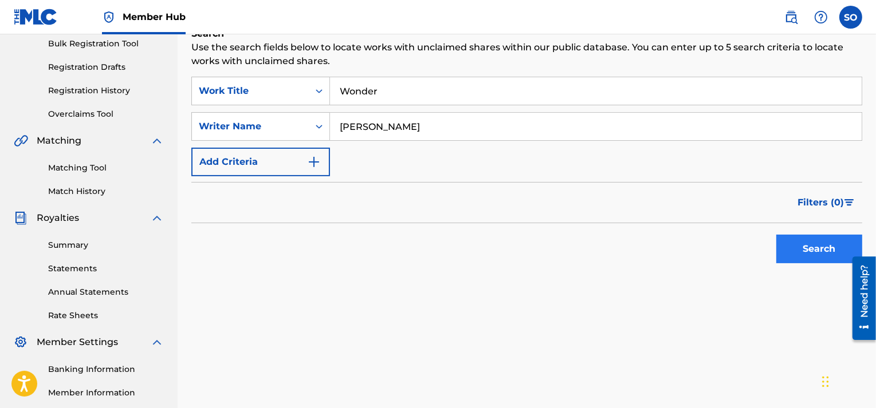
type input "[PERSON_NAME]"
click at [832, 251] on button "Search" at bounding box center [819, 249] width 86 height 29
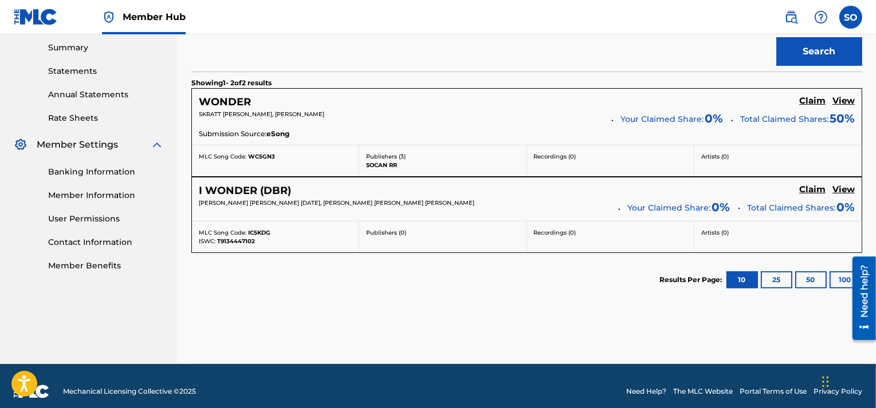
scroll to position [379, 0]
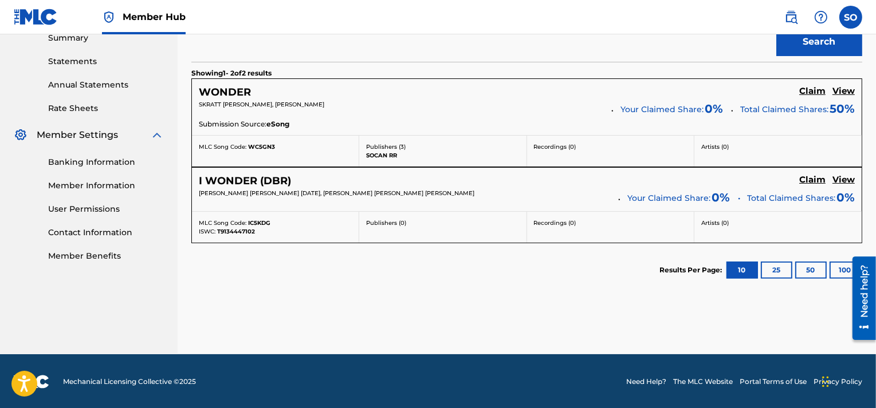
click at [456, 293] on section "Results Per Page: 10 25 50 100" at bounding box center [526, 270] width 671 height 54
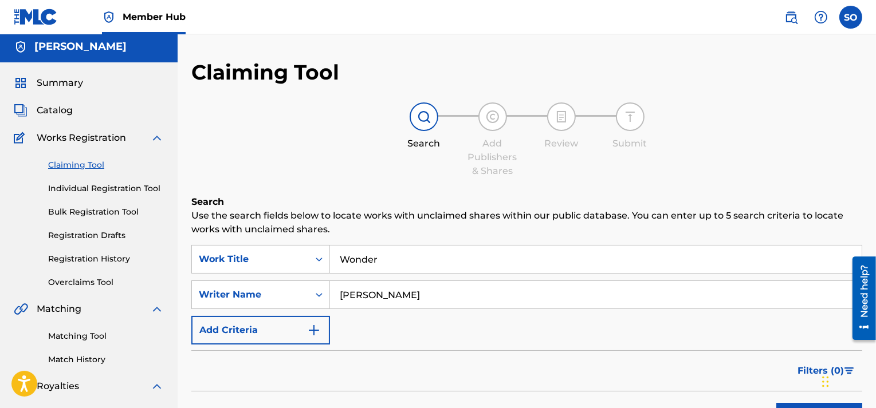
scroll to position [0, 0]
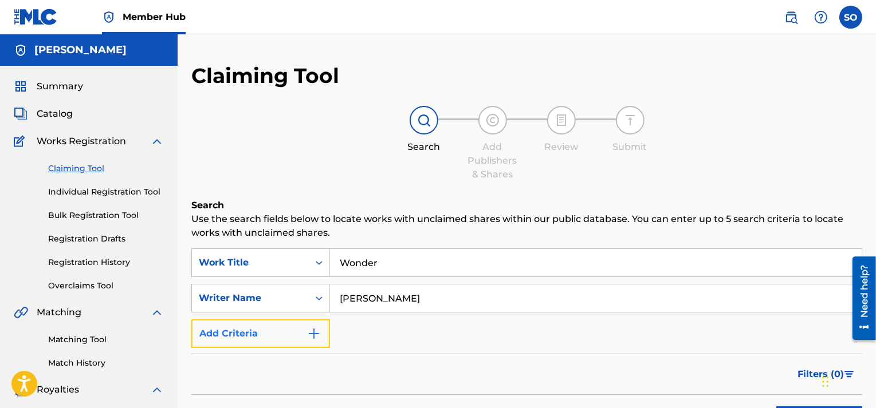
click at [309, 337] on img "Search Form" at bounding box center [314, 334] width 14 height 14
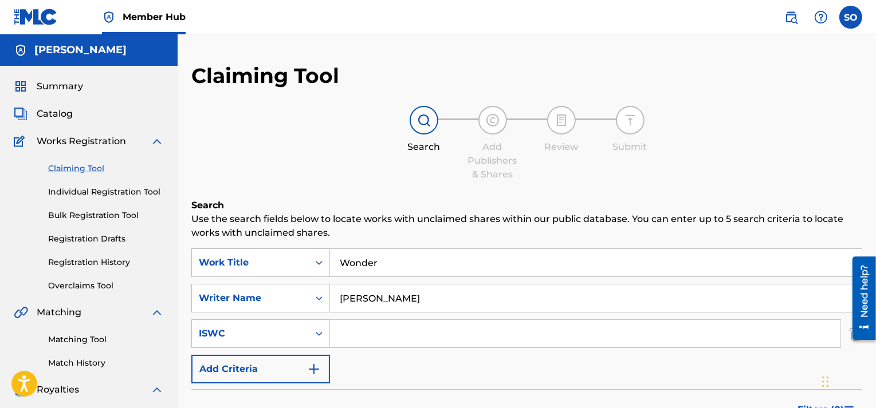
click at [345, 328] on input "Search Form" at bounding box center [585, 333] width 510 height 27
paste input "T-324.144.124-3"
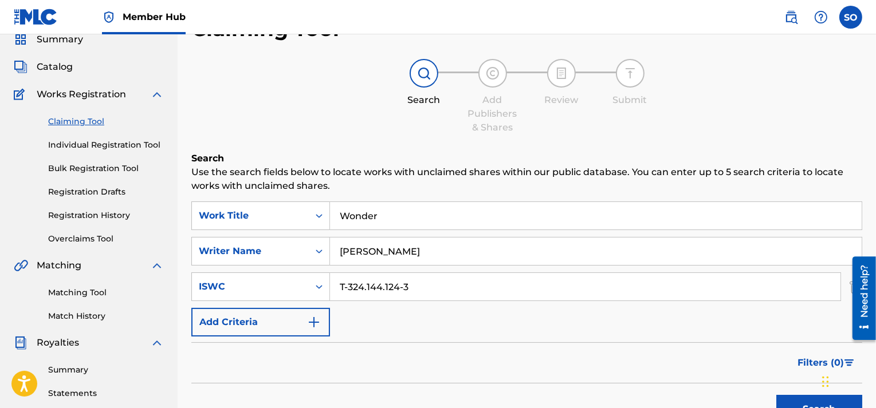
scroll to position [115, 0]
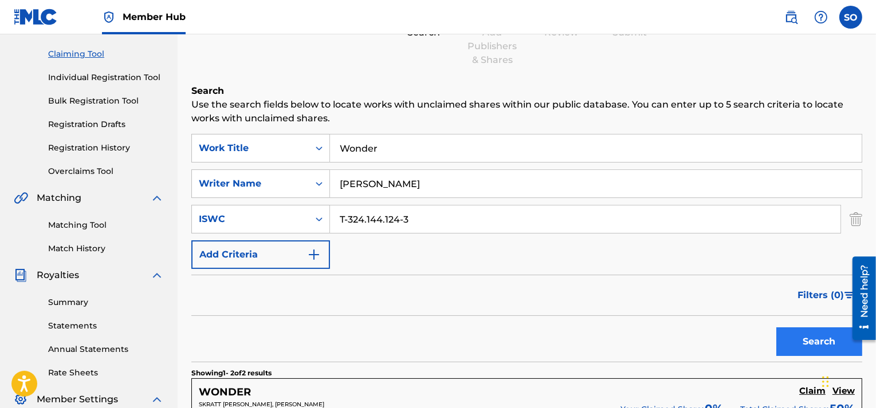
type input "T-324.144.124-3"
click at [816, 335] on button "Search" at bounding box center [819, 342] width 86 height 29
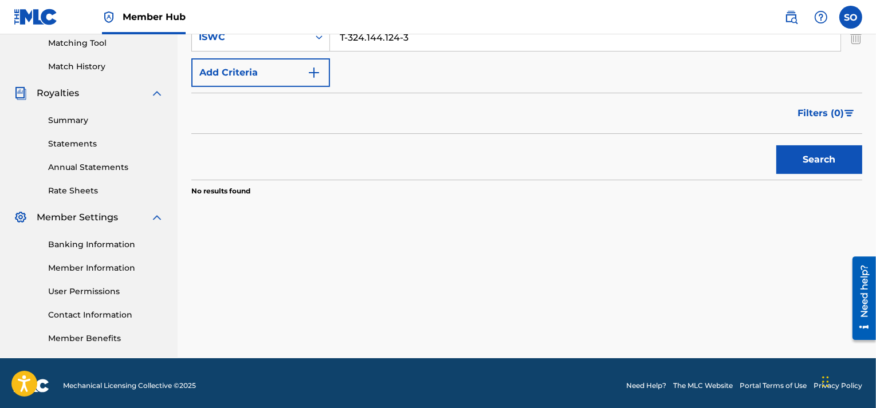
scroll to position [301, 0]
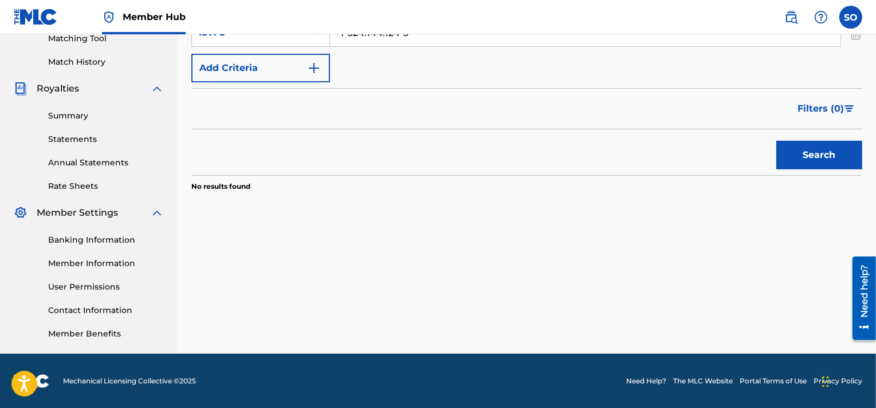
click at [601, 219] on div "Search Use the search fields below to locate works with unclaimed shares within…" at bounding box center [526, 73] width 671 height 352
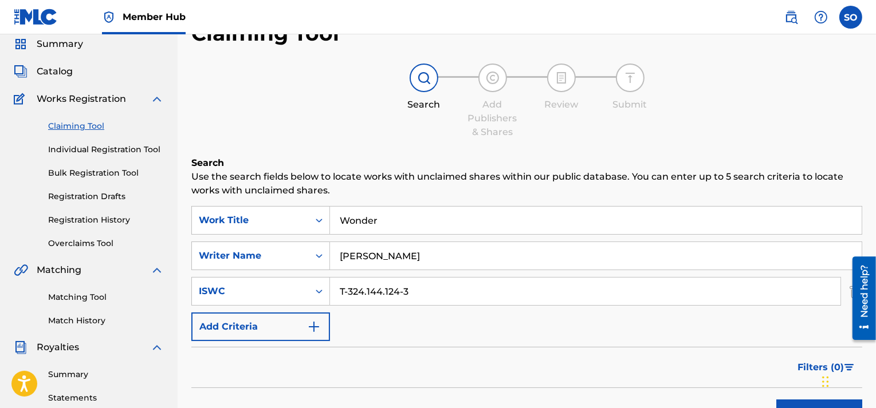
scroll to position [15, 0]
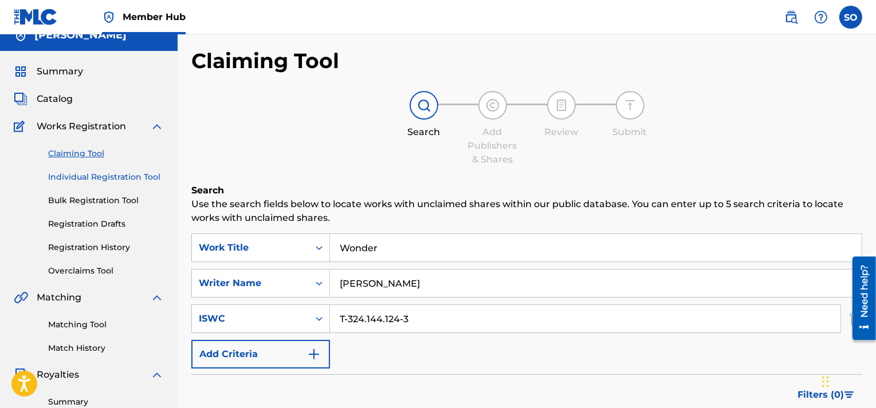
click at [134, 176] on link "Individual Registration Tool" at bounding box center [106, 177] width 116 height 12
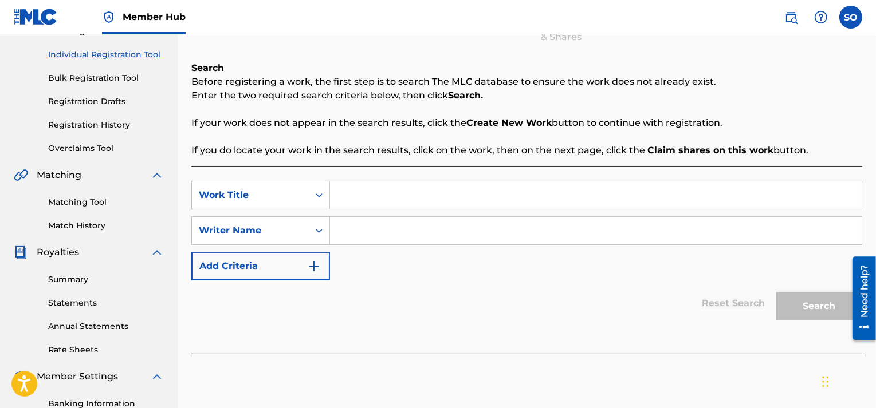
scroll to position [129, 0]
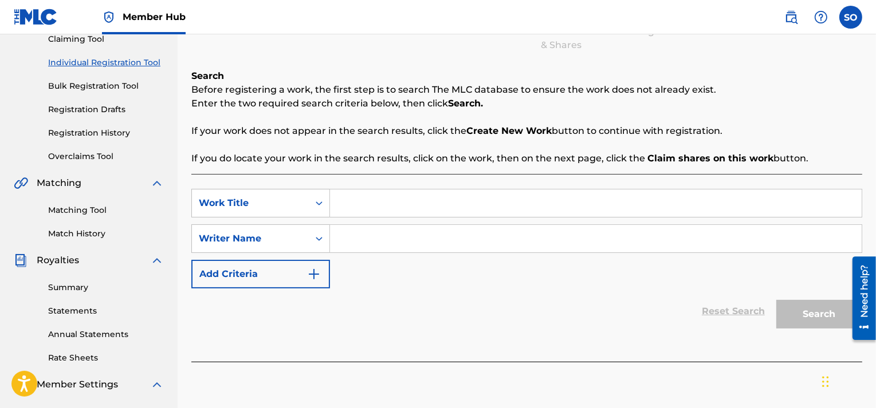
click at [388, 200] on input "Search Form" at bounding box center [596, 203] width 532 height 27
type input "Wonder"
click at [380, 233] on input "Search Form" at bounding box center [596, 238] width 532 height 27
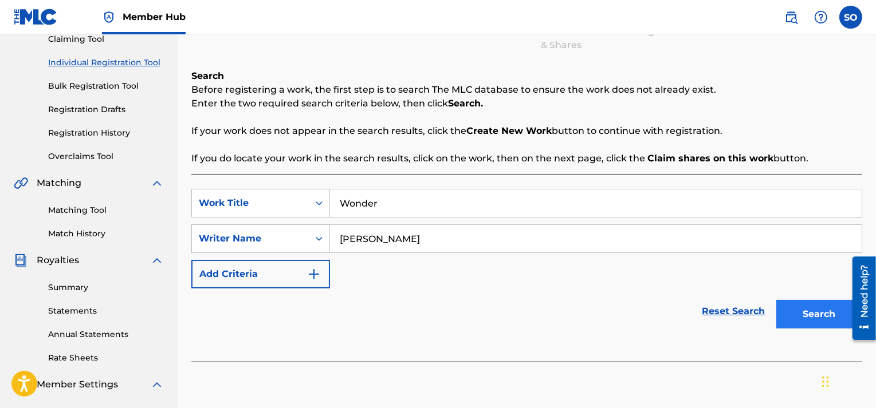
type input "[PERSON_NAME]"
click at [801, 307] on button "Search" at bounding box center [819, 314] width 86 height 29
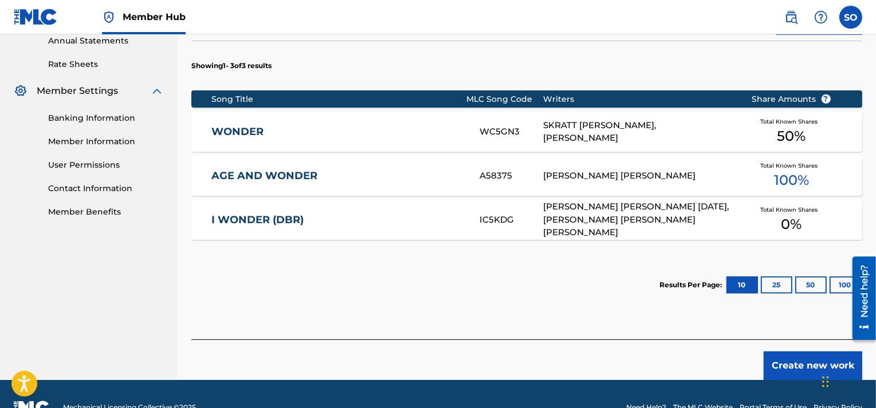
scroll to position [450, 0]
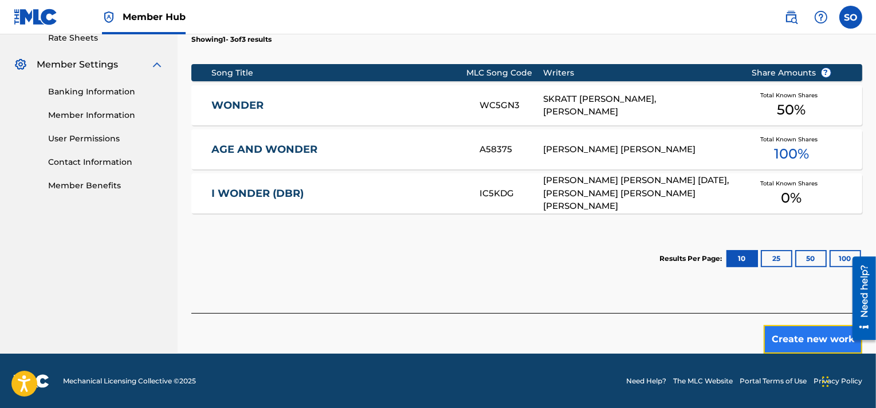
click at [791, 341] on button "Create new work" at bounding box center [813, 339] width 99 height 29
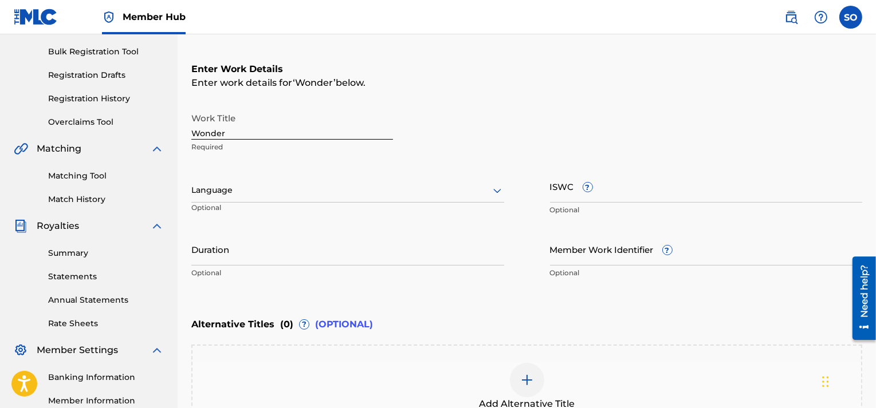
scroll to position [172, 0]
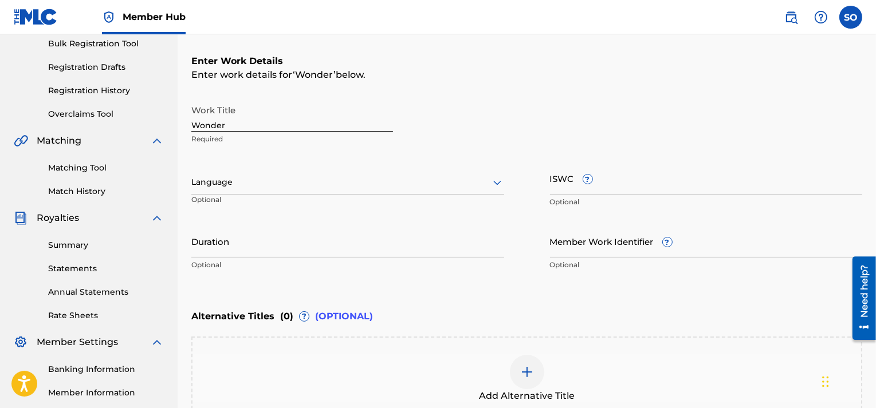
click at [492, 183] on icon at bounding box center [497, 183] width 14 height 14
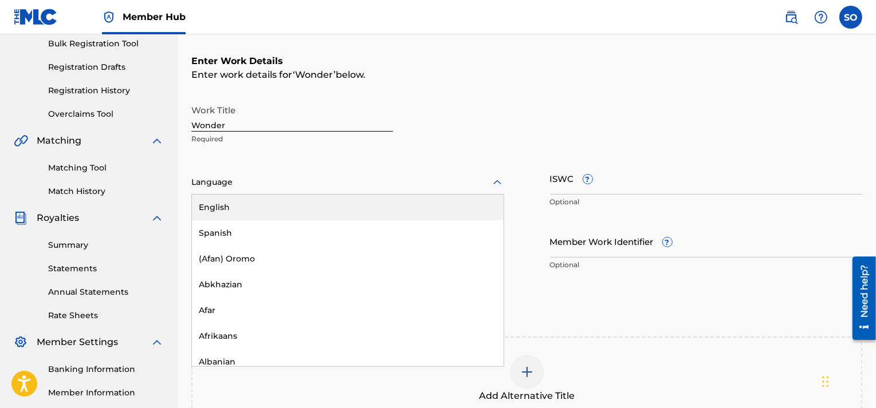
click at [362, 211] on div "English" at bounding box center [348, 208] width 312 height 26
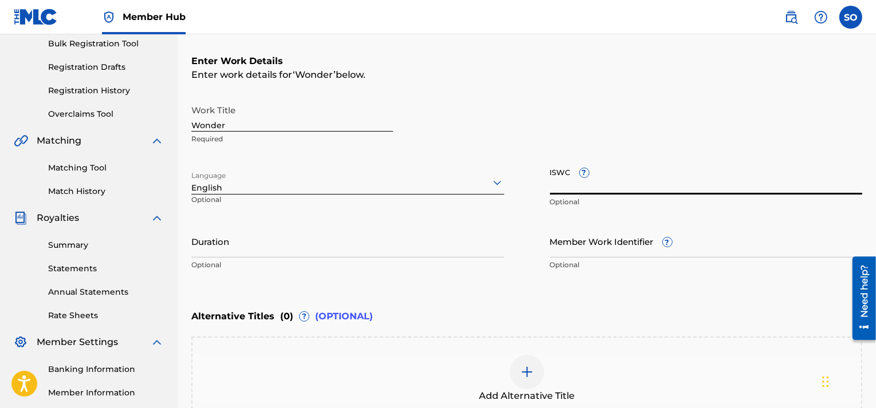
click at [614, 186] on input "ISWC ?" at bounding box center [706, 178] width 313 height 33
paste input "T-324.144.124-3"
type input "T-324.144.124-3"
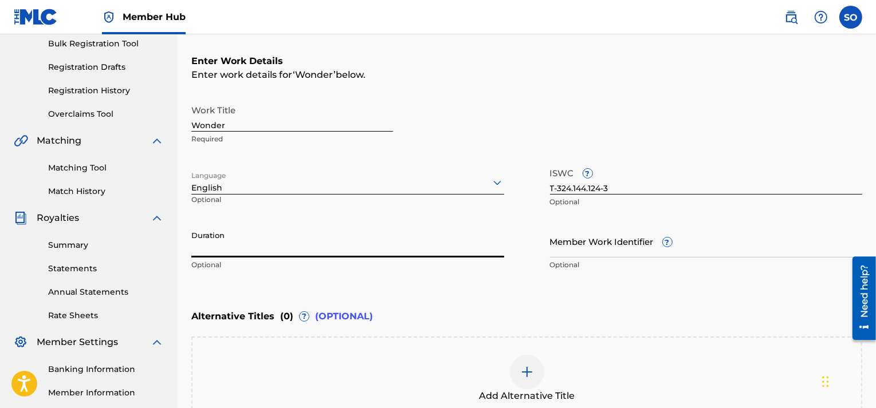
click at [249, 241] on input "Duration" at bounding box center [347, 241] width 313 height 33
type input "03:55"
click at [652, 254] on input "Member Work Identifier ?" at bounding box center [706, 241] width 313 height 33
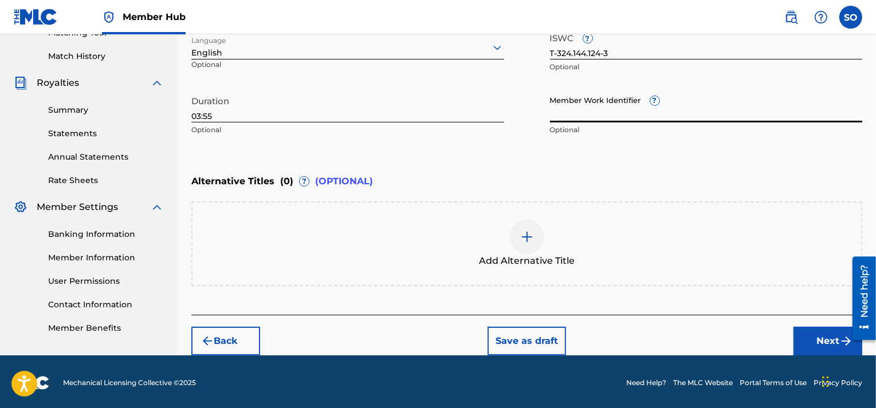
scroll to position [309, 0]
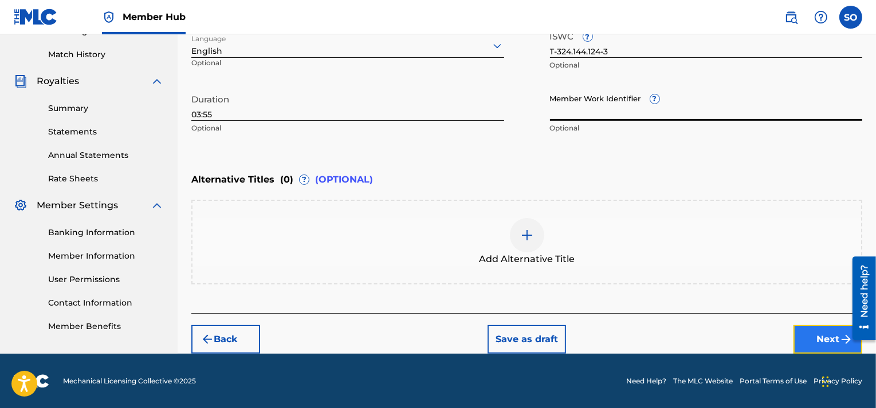
click at [824, 342] on button "Next" at bounding box center [827, 339] width 69 height 29
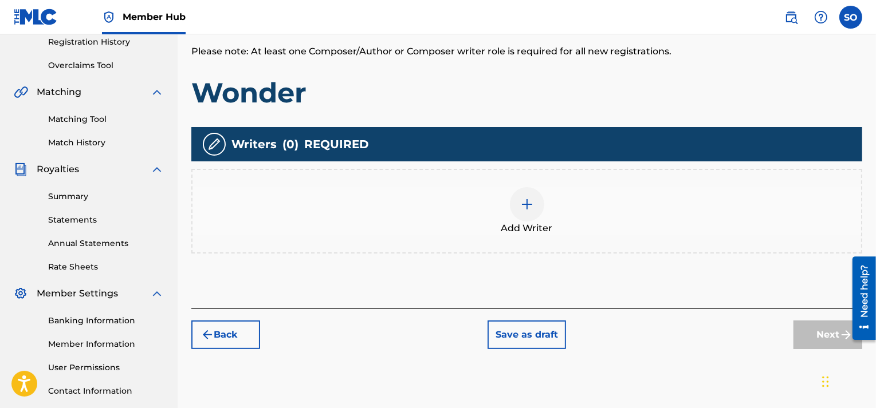
scroll to position [223, 0]
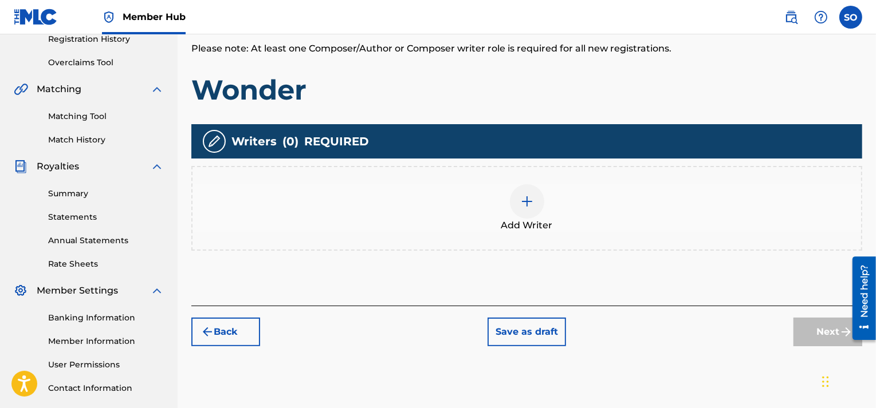
click at [526, 200] on img at bounding box center [527, 202] width 14 height 14
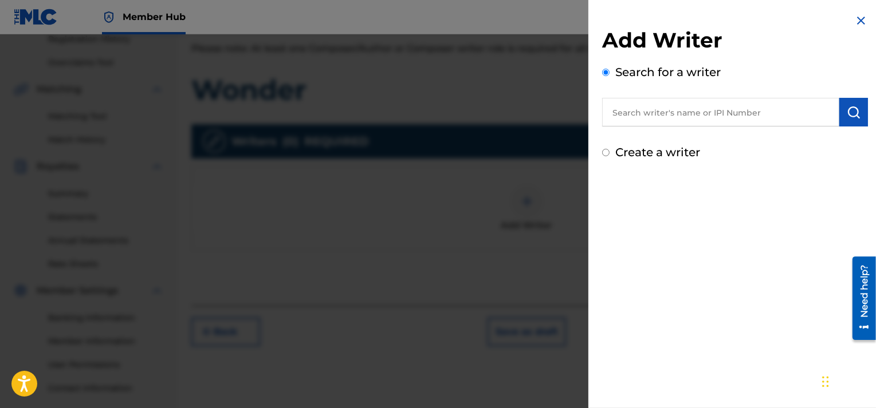
click at [682, 119] on input "text" at bounding box center [720, 112] width 237 height 29
type input "[PERSON_NAME]"
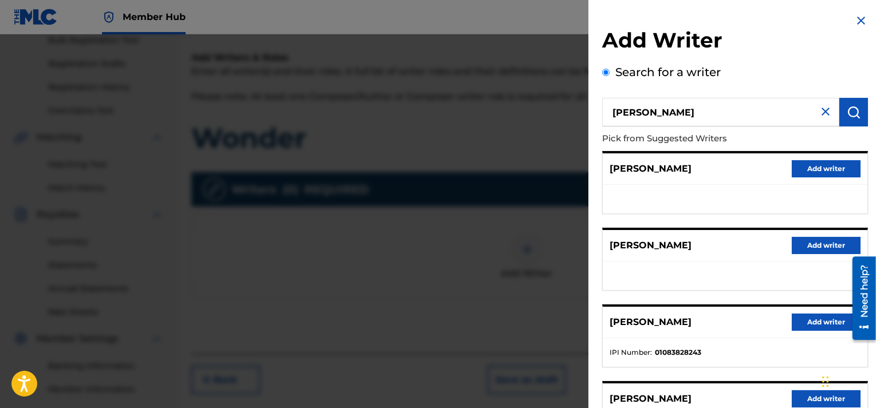
scroll to position [166, 0]
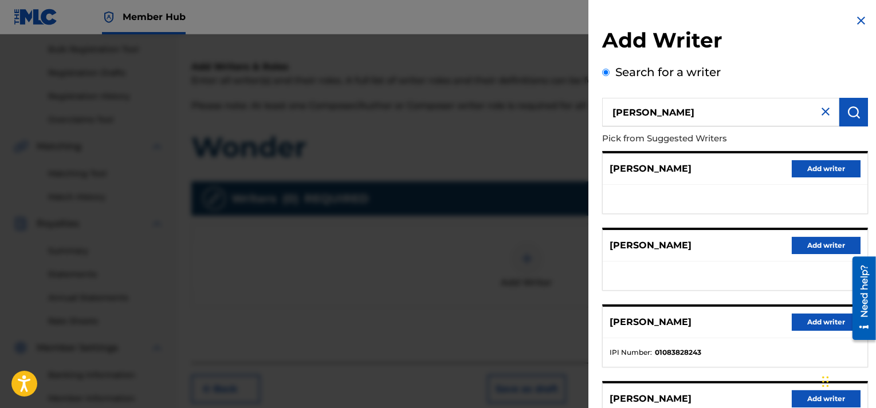
click at [630, 69] on label "Search for a writer" at bounding box center [667, 72] width 105 height 14
click at [609, 69] on input "Search for a writer" at bounding box center [605, 72] width 7 height 7
click at [821, 108] on img at bounding box center [826, 112] width 14 height 14
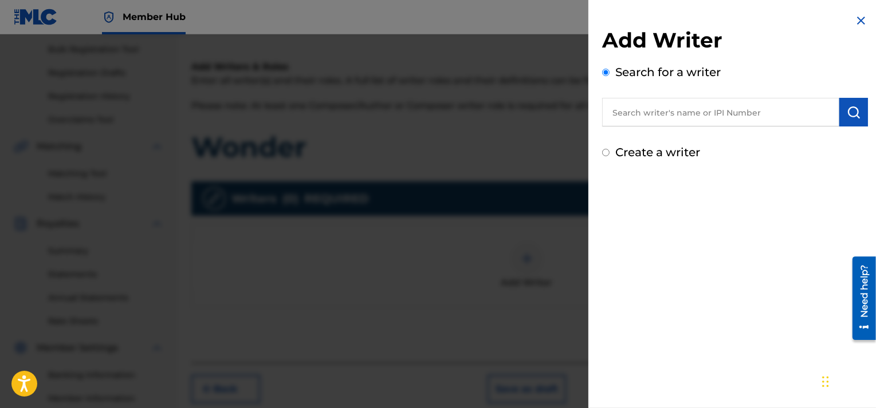
click at [658, 154] on label "Create a writer" at bounding box center [657, 152] width 85 height 14
radio input "true"
click at [609, 154] on input "Create a writer" at bounding box center [605, 152] width 7 height 7
radio input "false"
radio input "true"
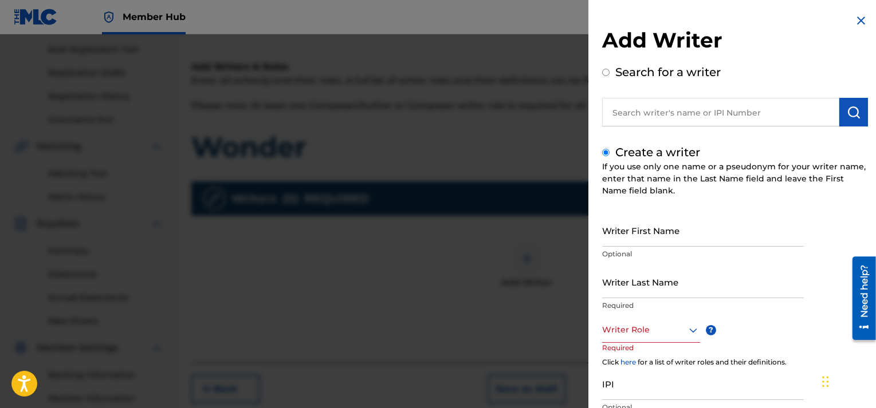
click at [671, 109] on input "text" at bounding box center [720, 112] width 237 height 29
radio input "true"
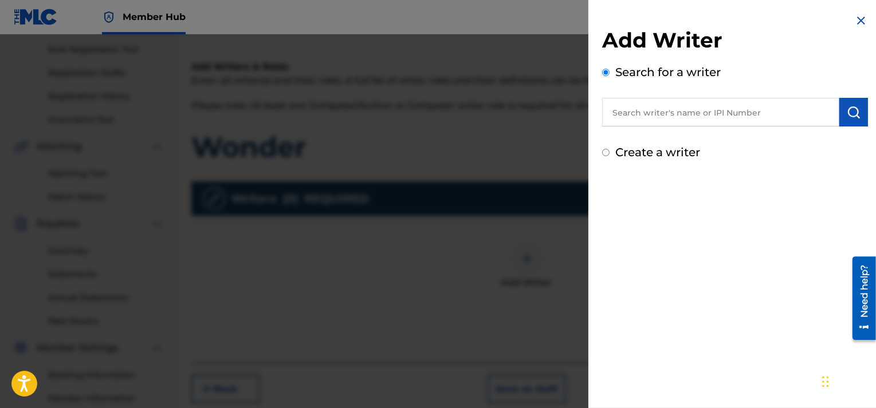
paste input "01132842874"
type input "01132842874"
click at [854, 109] on img "submit" at bounding box center [854, 112] width 14 height 14
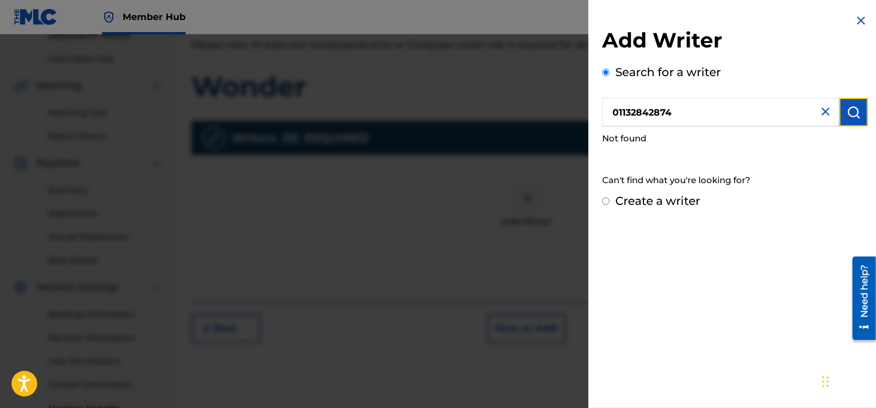
scroll to position [301, 0]
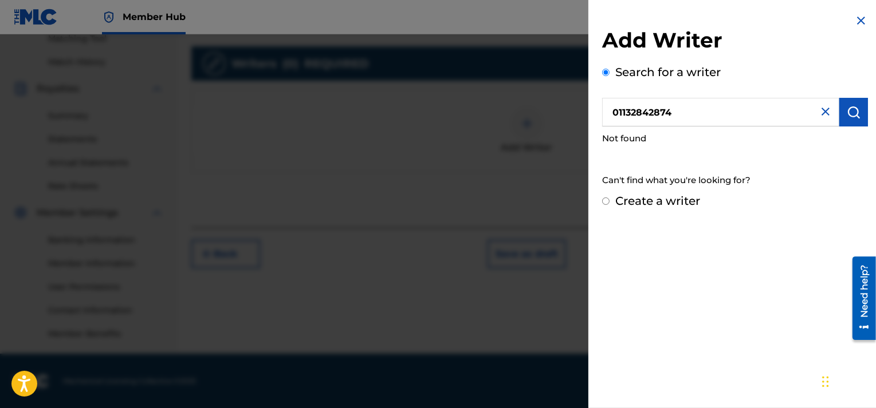
click at [671, 203] on label "Create a writer" at bounding box center [657, 201] width 85 height 14
radio input "true"
click at [609, 203] on input "Create a writer" at bounding box center [605, 201] width 7 height 7
radio input "false"
radio input "true"
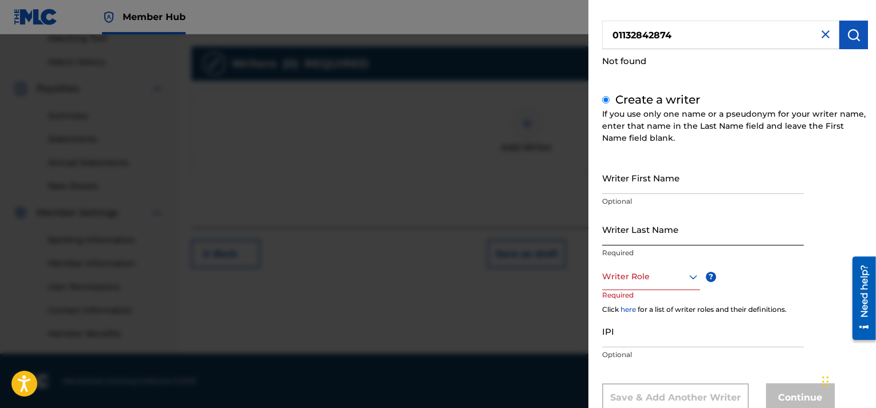
scroll to position [112, 0]
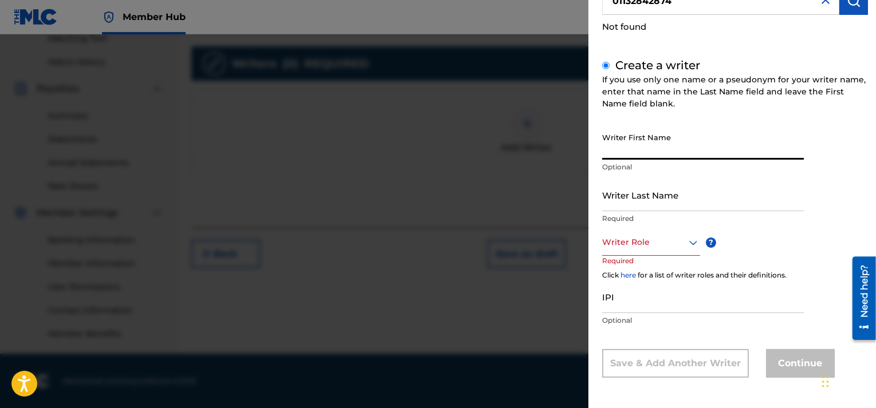
click at [666, 147] on input "Writer First Name" at bounding box center [703, 143] width 202 height 33
type input "[PERSON_NAME]"
click at [630, 243] on div at bounding box center [651, 242] width 98 height 14
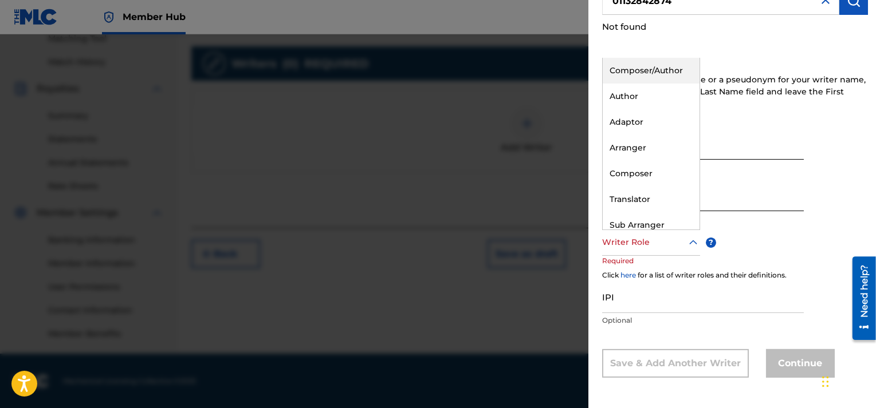
click at [665, 73] on div "Composer/Author" at bounding box center [651, 71] width 97 height 26
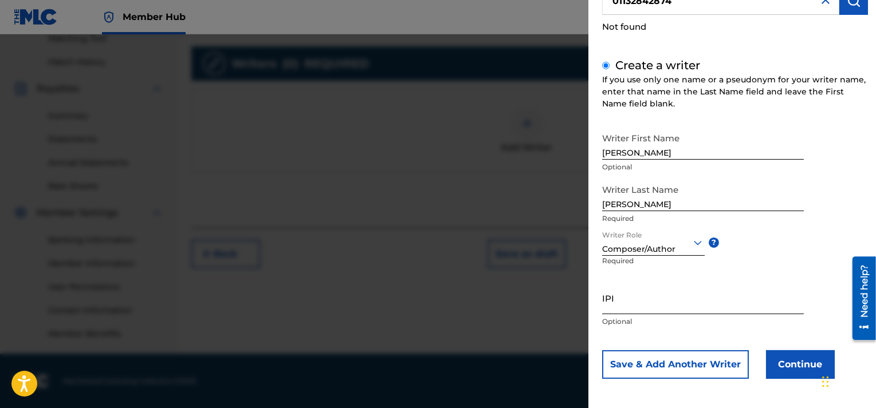
click at [636, 303] on input "IPI" at bounding box center [703, 298] width 202 height 33
paste input "01132842874"
type input "01132842874"
click at [804, 364] on button "Continue" at bounding box center [800, 365] width 69 height 29
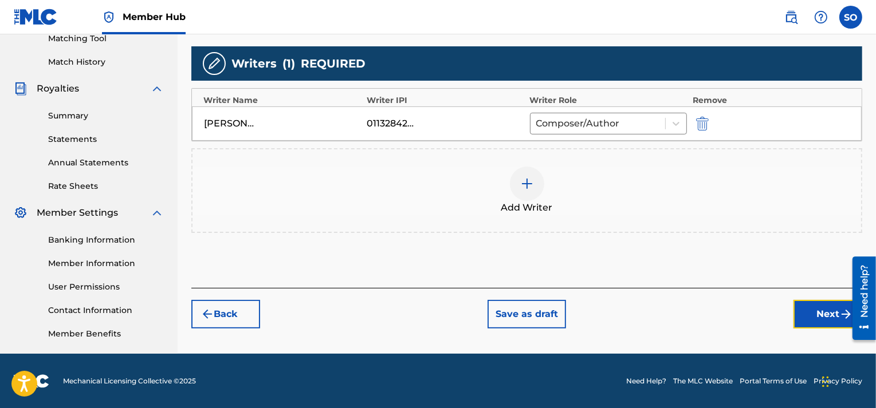
drag, startPoint x: 813, startPoint y: 312, endPoint x: 787, endPoint y: 302, distance: 27.4
click at [813, 313] on button "Next" at bounding box center [827, 314] width 69 height 29
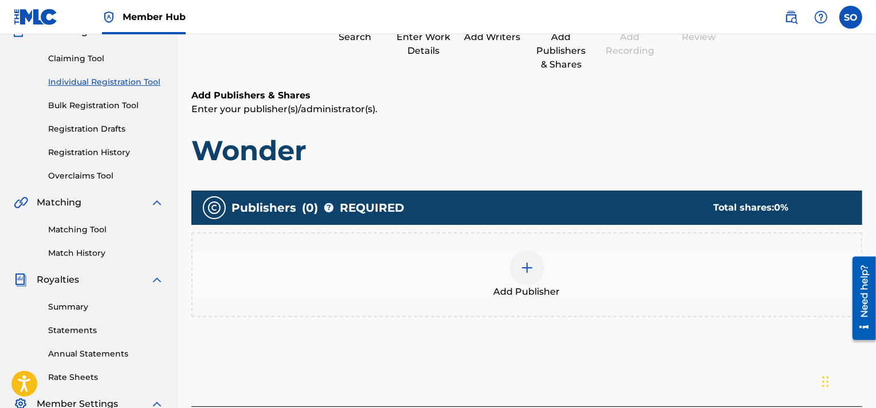
scroll to position [166, 0]
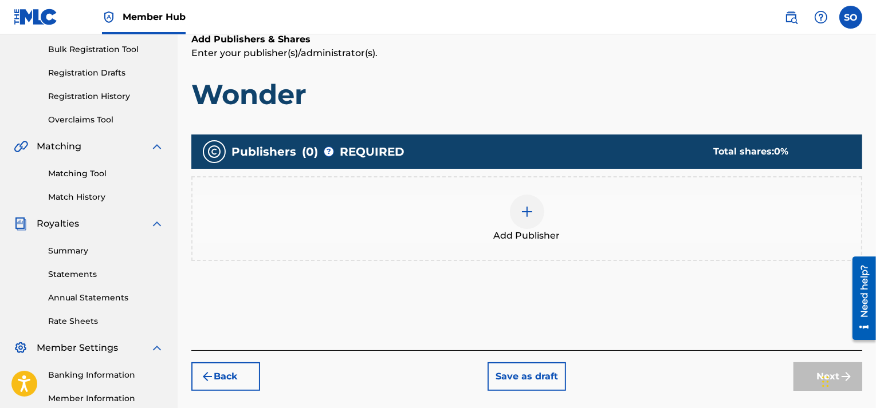
click at [537, 214] on div at bounding box center [527, 212] width 34 height 34
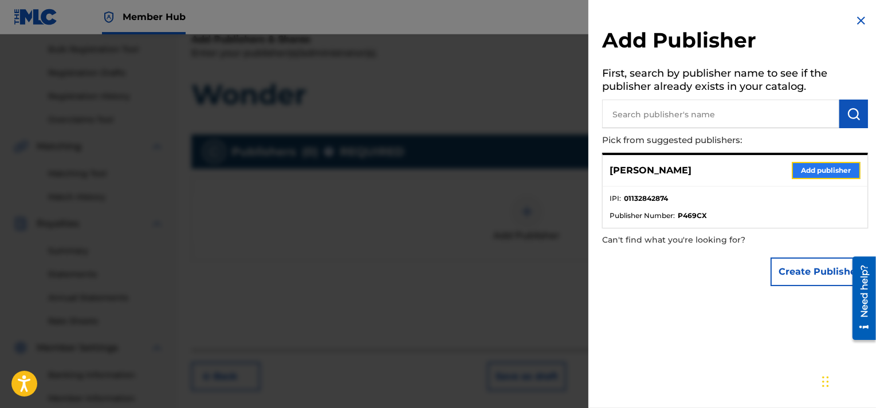
click at [816, 169] on button "Add publisher" at bounding box center [826, 170] width 69 height 17
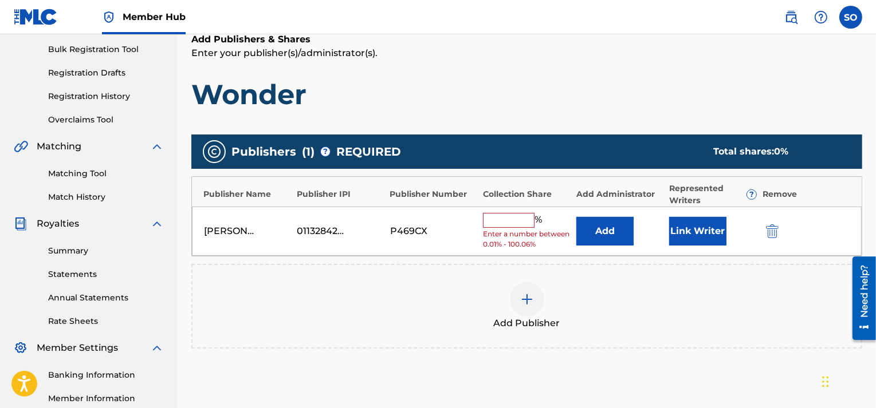
click at [530, 213] on input "text" at bounding box center [509, 220] width 52 height 15
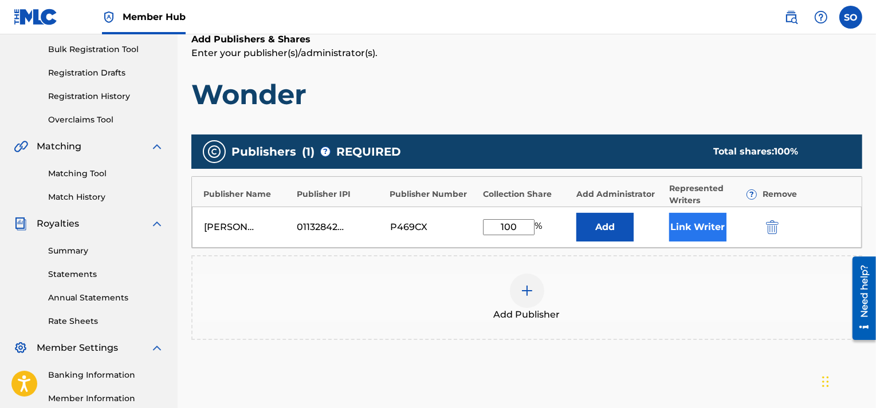
type input "100"
click at [694, 231] on button "Link Writer" at bounding box center [697, 227] width 57 height 29
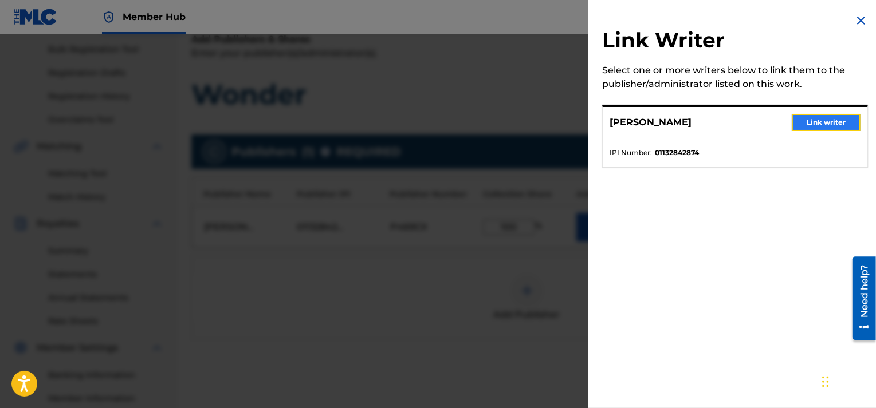
click at [804, 125] on button "Link writer" at bounding box center [826, 122] width 69 height 17
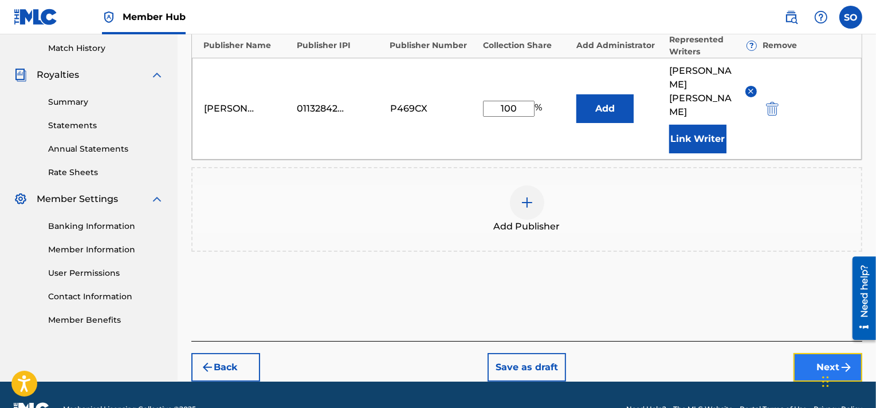
click at [836, 353] on button "Next" at bounding box center [827, 367] width 69 height 29
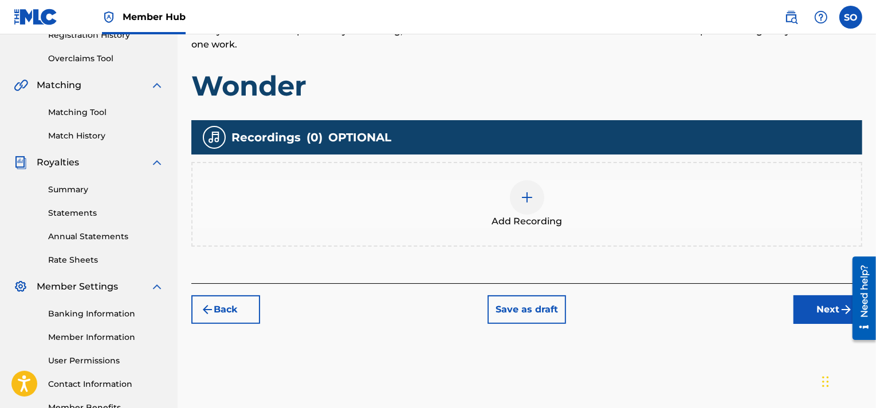
scroll to position [281, 0]
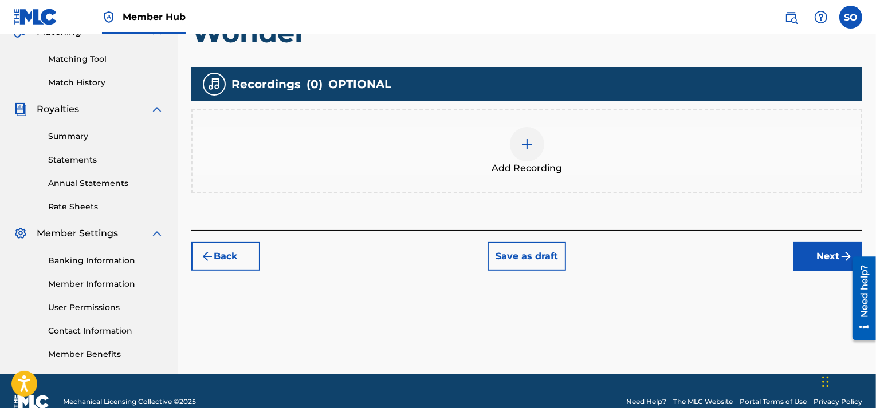
click at [528, 139] on img at bounding box center [527, 144] width 14 height 14
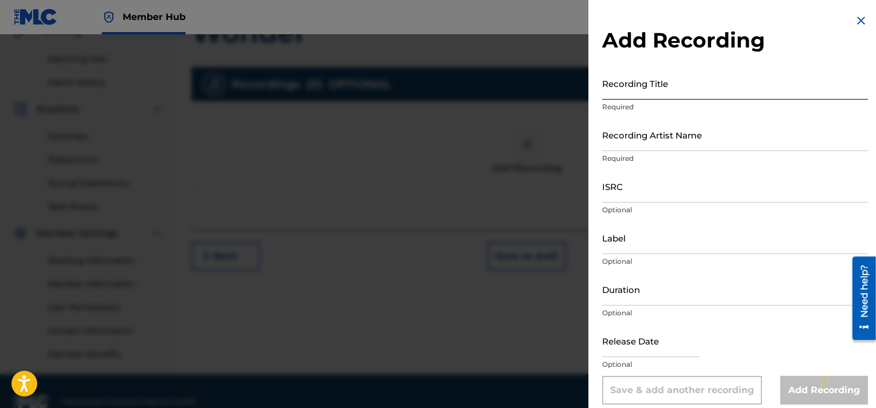
click at [671, 85] on input "Recording Title" at bounding box center [735, 83] width 266 height 33
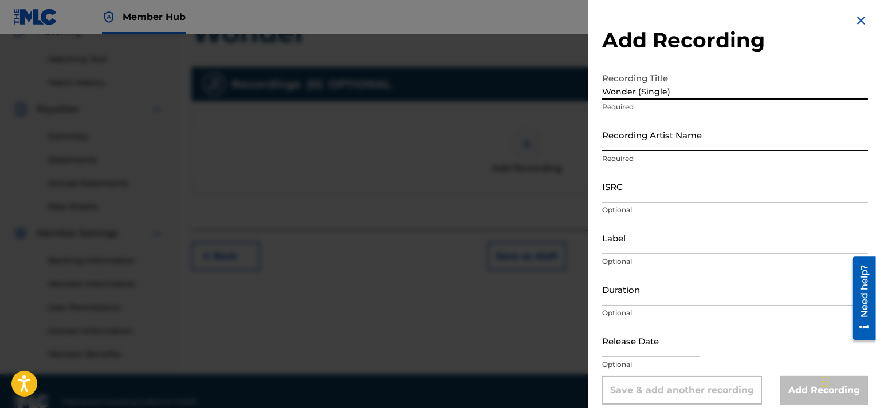
type input "Wonder (Single)"
click at [683, 145] on input "Recording Artist Name" at bounding box center [735, 135] width 266 height 33
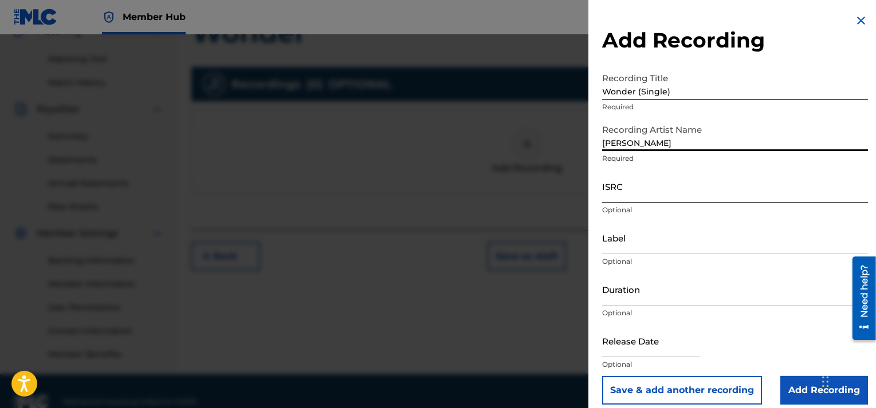
type input "[PERSON_NAME]"
click at [640, 190] on input "ISRC" at bounding box center [735, 186] width 266 height 33
paste input "QZZ7Q2510263"
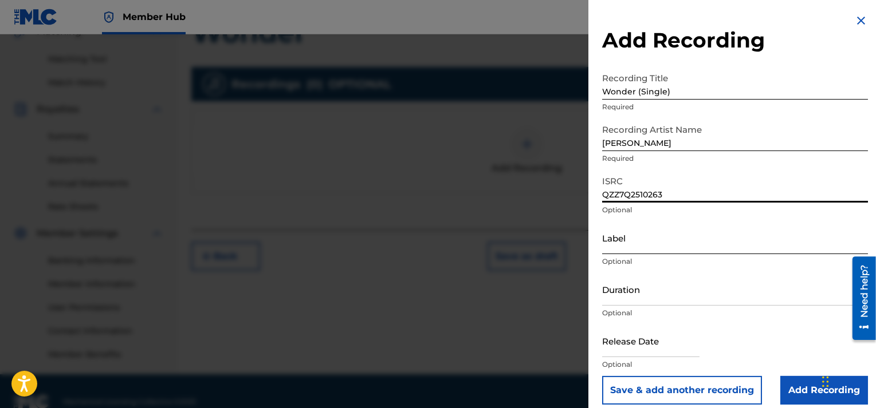
type input "QZZ7Q2510263"
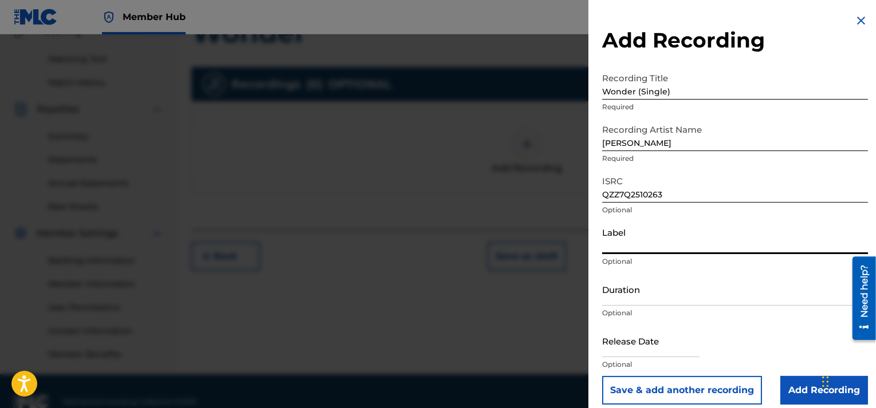
click at [637, 243] on input "Label" at bounding box center [735, 238] width 266 height 33
type input "Molten Architecture Music"
click at [654, 296] on input "Duration" at bounding box center [735, 289] width 266 height 33
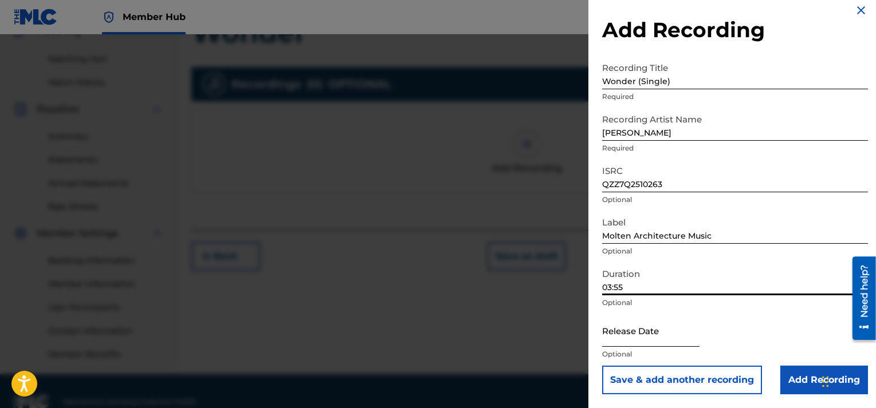
type input "03:55"
drag, startPoint x: 629, startPoint y: 336, endPoint x: 632, endPoint y: 321, distance: 14.6
click at [629, 336] on input "text" at bounding box center [650, 330] width 97 height 33
select select "8"
select select "2025"
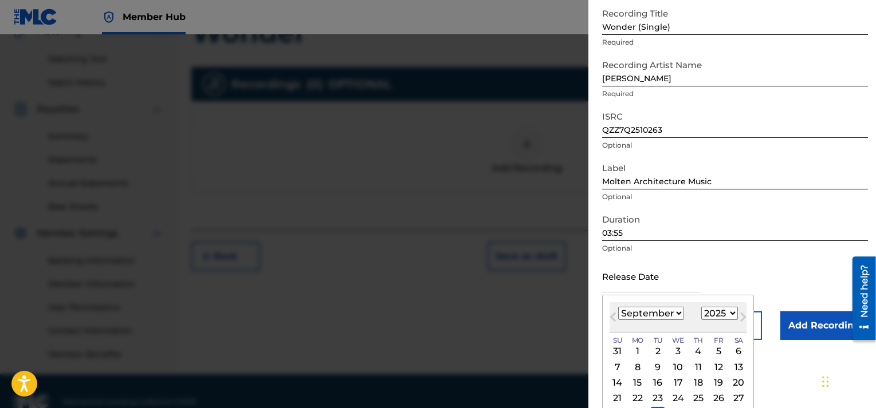
scroll to position [68, 0]
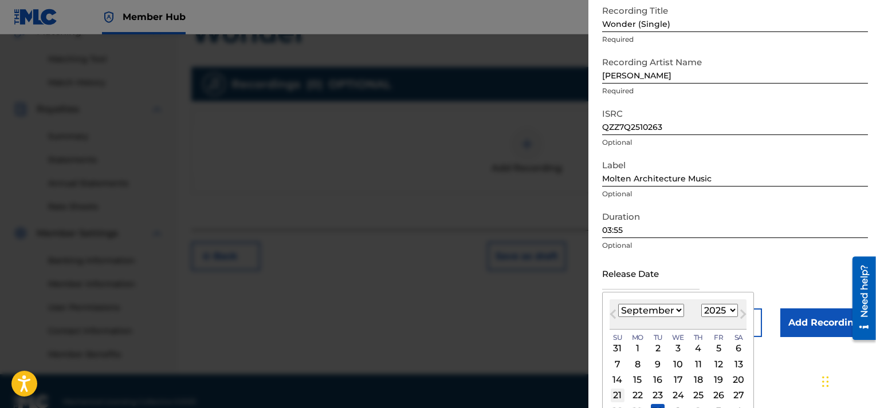
click at [613, 397] on div "21" at bounding box center [618, 396] width 14 height 14
type input "[DATE]"
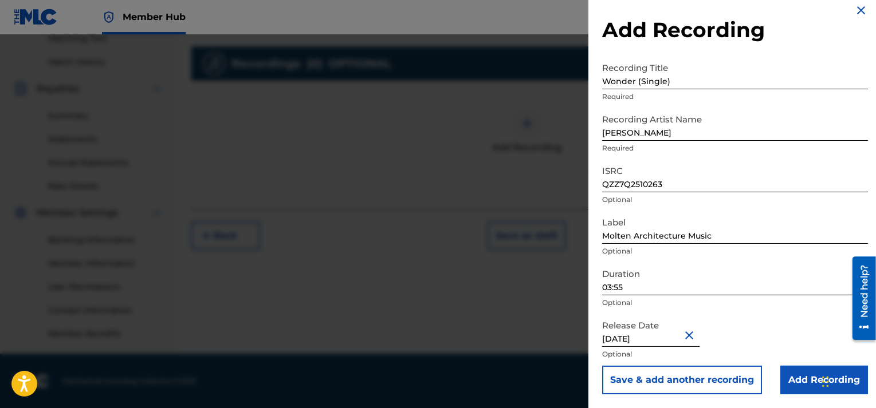
scroll to position [301, 0]
click at [811, 378] on input "Add Recording" at bounding box center [824, 380] width 88 height 29
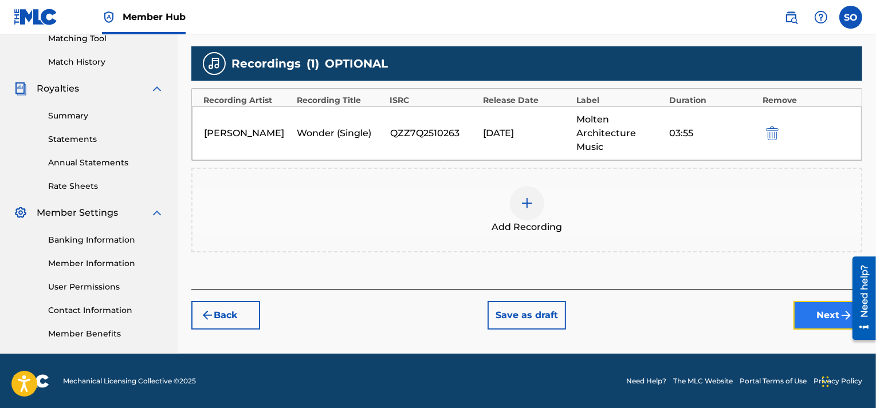
click at [821, 312] on button "Next" at bounding box center [827, 315] width 69 height 29
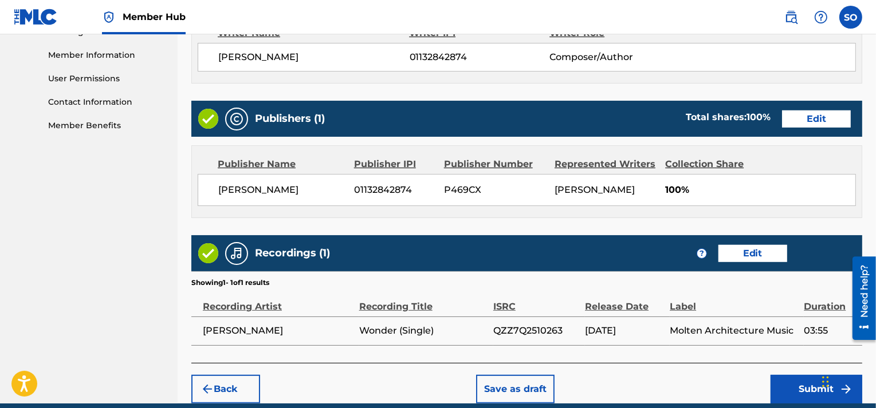
scroll to position [558, 0]
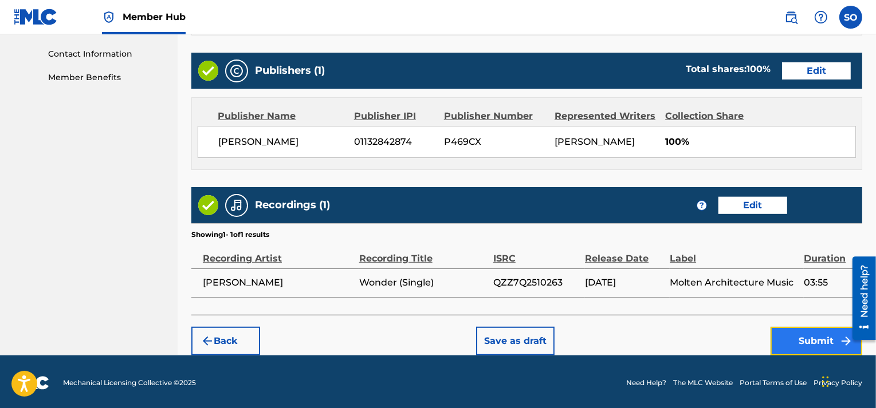
click at [805, 335] on button "Submit" at bounding box center [816, 341] width 92 height 29
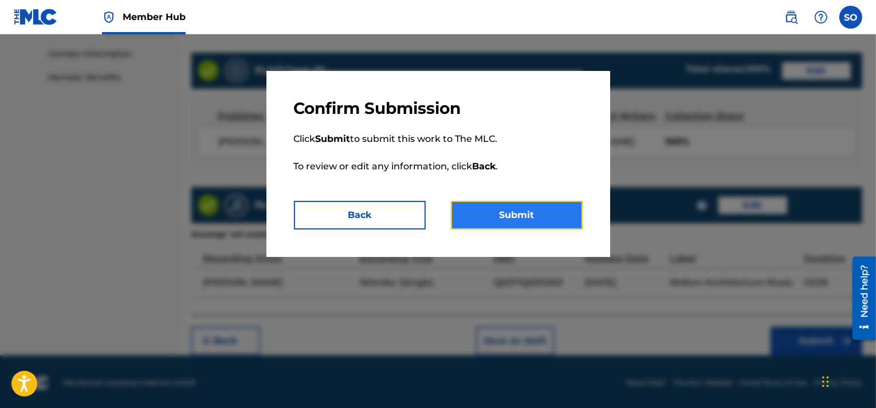
click at [552, 218] on button "Submit" at bounding box center [517, 215] width 132 height 29
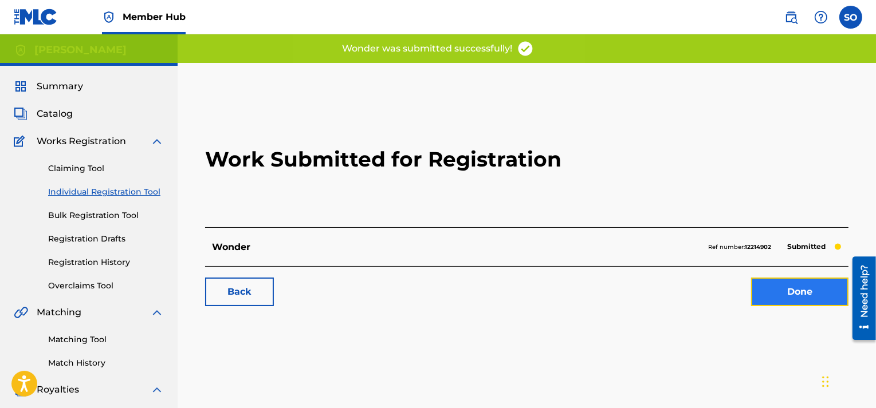
click at [788, 298] on link "Done" at bounding box center [799, 292] width 97 height 29
